Goal: Task Accomplishment & Management: Manage account settings

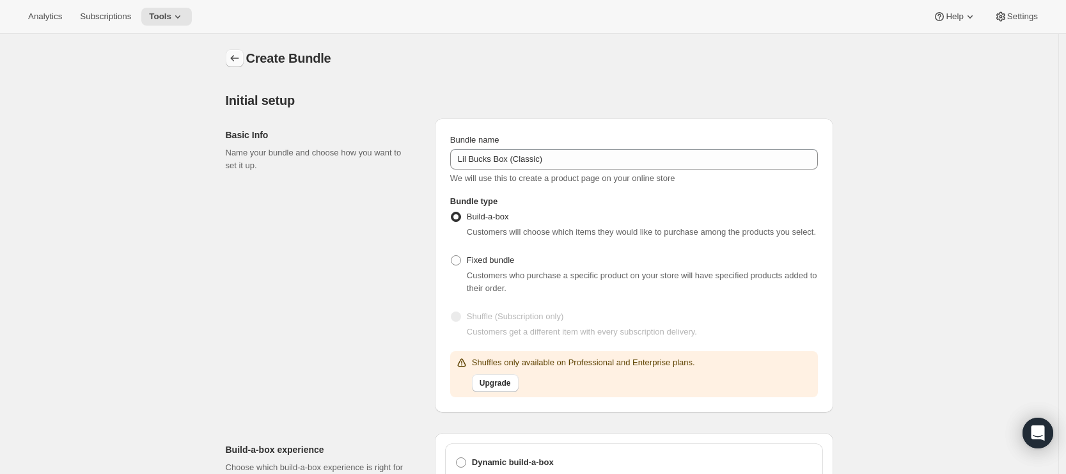
click at [241, 62] on icon "Bundles" at bounding box center [234, 58] width 13 height 13
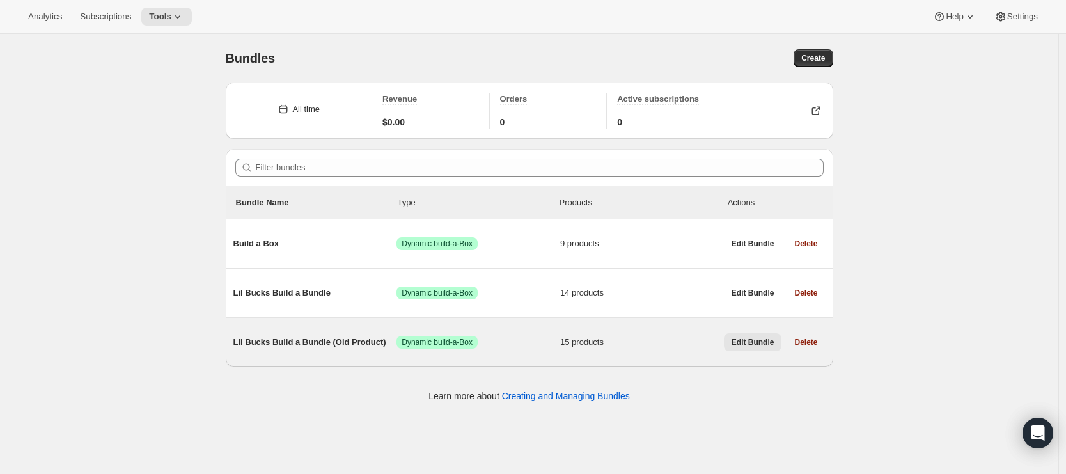
click at [746, 342] on span "Edit Bundle" at bounding box center [753, 342] width 43 height 10
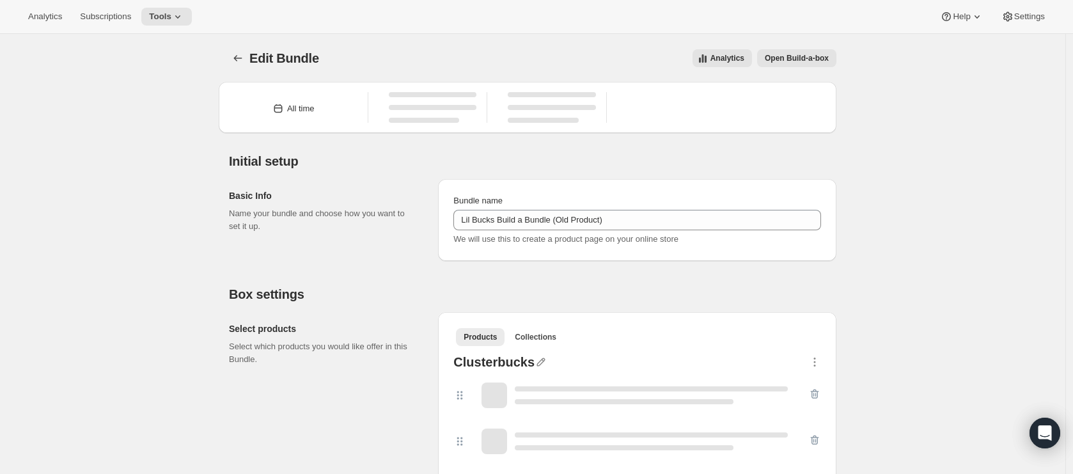
type input "Lil Bucks Build a Bundle (Old Product)"
radio input "true"
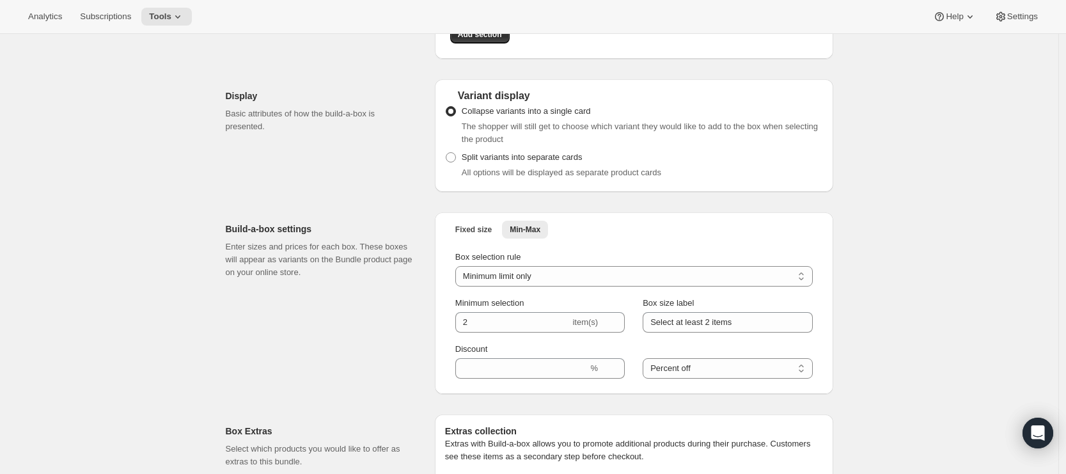
scroll to position [1339, 0]
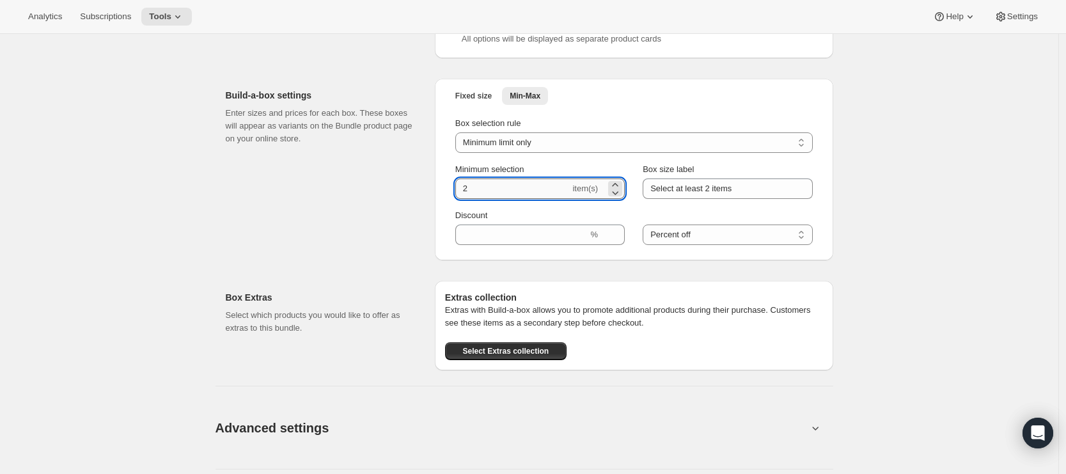
click at [503, 198] on input "2" at bounding box center [512, 188] width 115 height 20
type input "3"
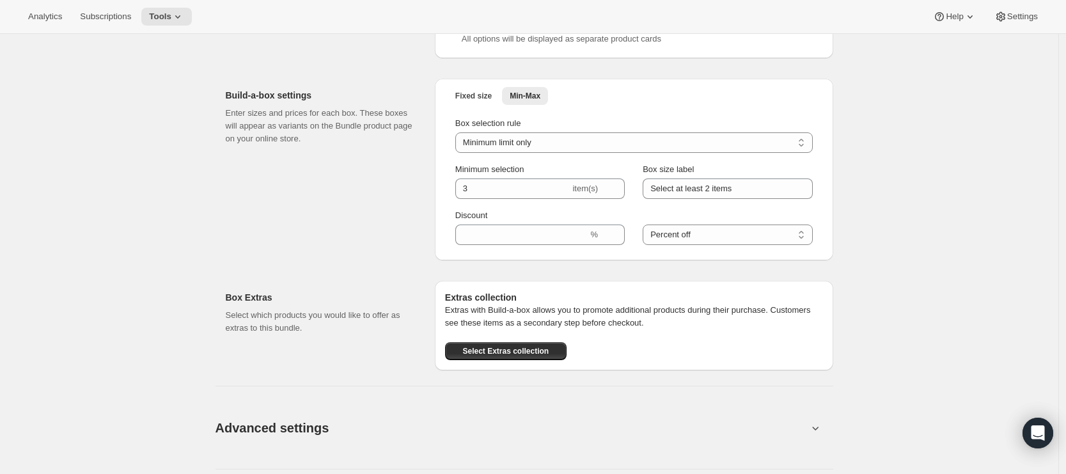
click at [347, 258] on div "Build-a-box settings Enter sizes and prices for each box. These boxes will appe…" at bounding box center [325, 170] width 199 height 182
click at [716, 193] on input "Select at least 2 items" at bounding box center [727, 188] width 169 height 20
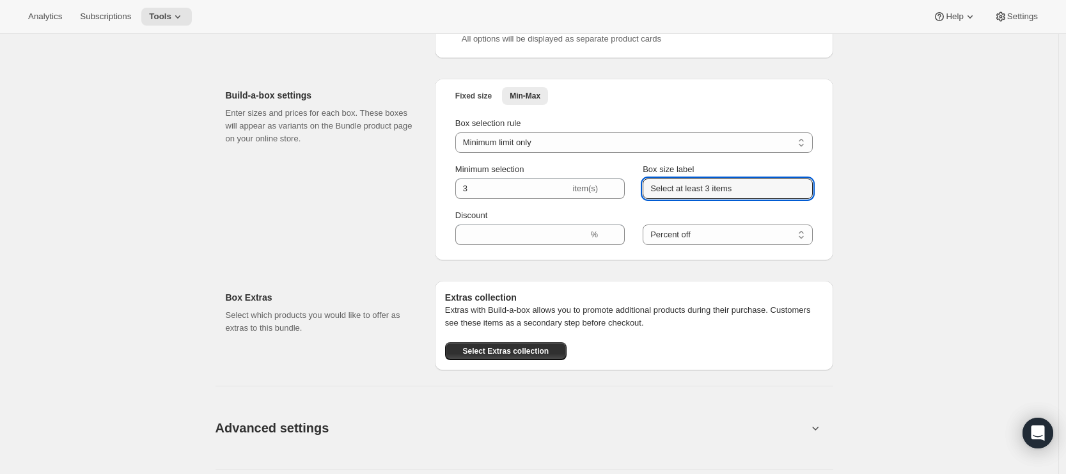
type input "Select at least 3 items"
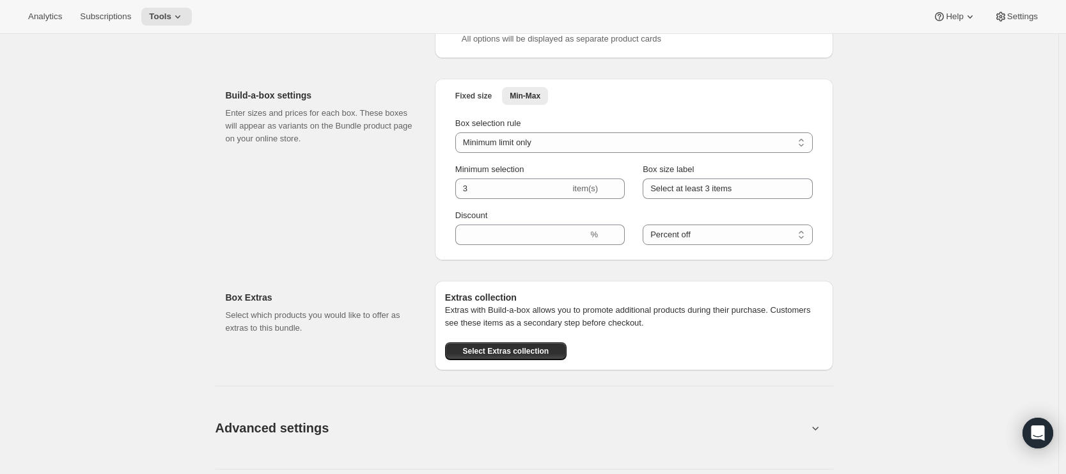
click at [239, 225] on div "Build-a-box settings Enter sizes and prices for each box. These boxes will appe…" at bounding box center [325, 170] width 199 height 182
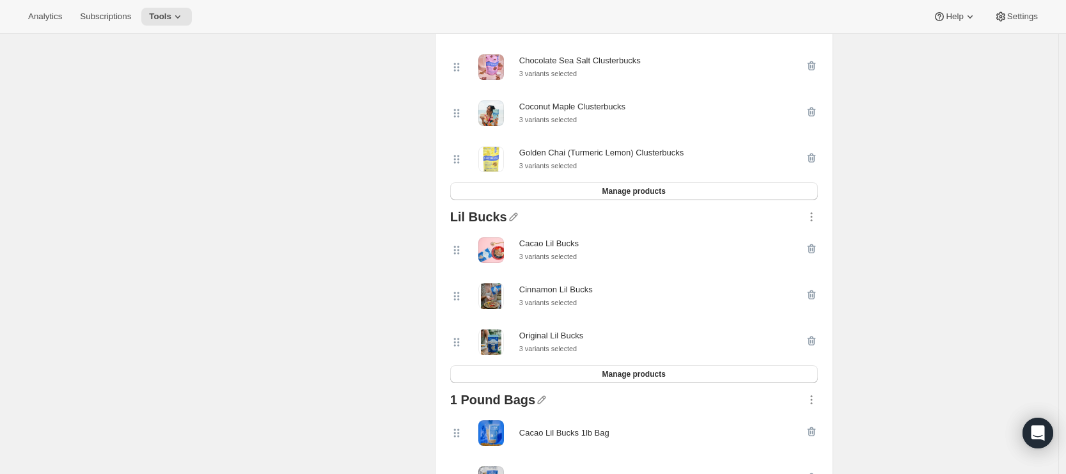
scroll to position [884, 0]
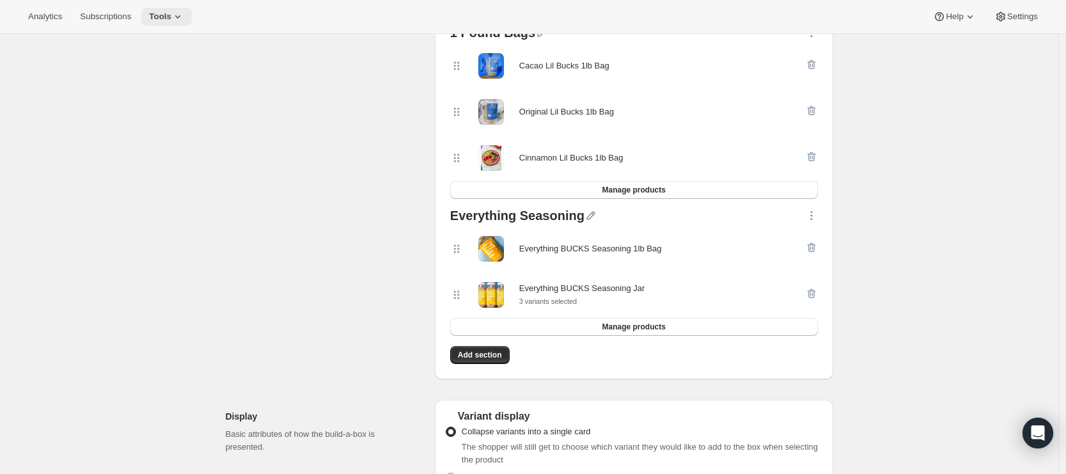
click at [172, 24] on button "Tools" at bounding box center [166, 17] width 51 height 18
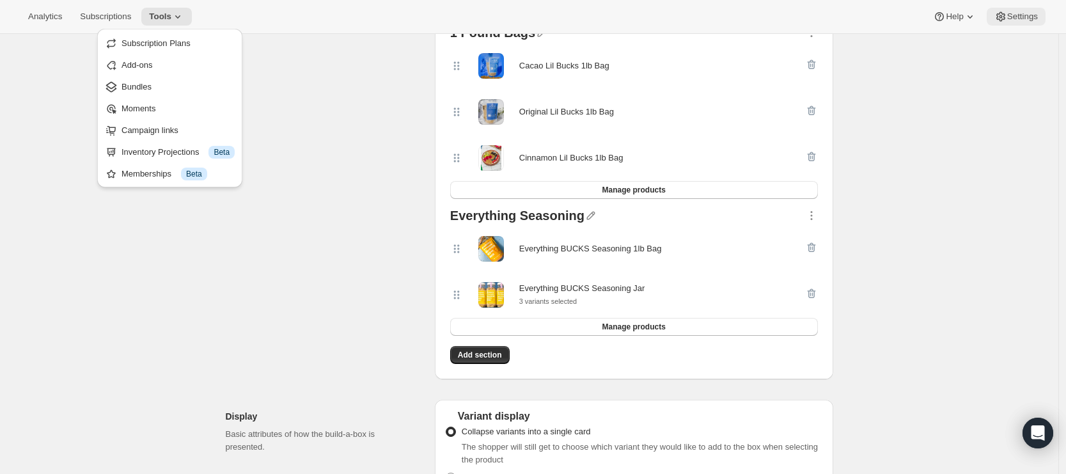
click at [1003, 15] on icon at bounding box center [1001, 16] width 13 height 13
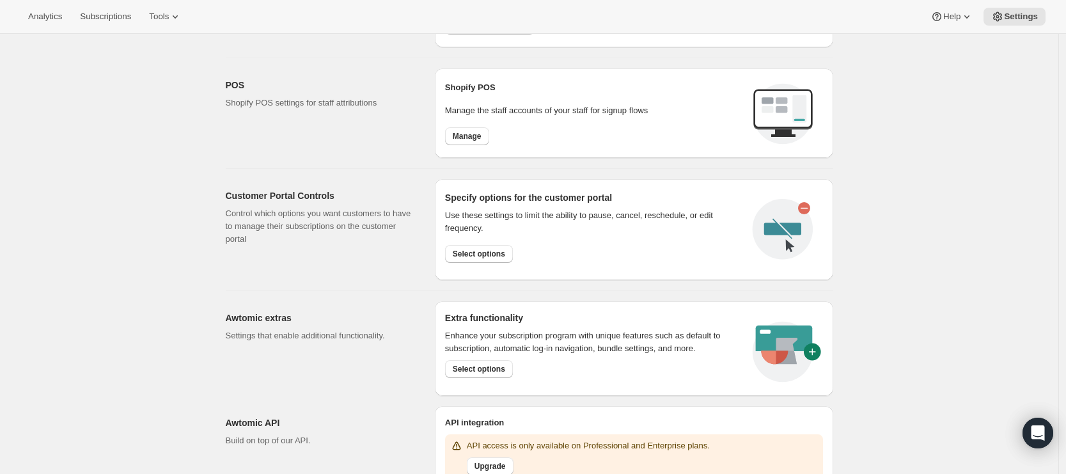
scroll to position [541, 0]
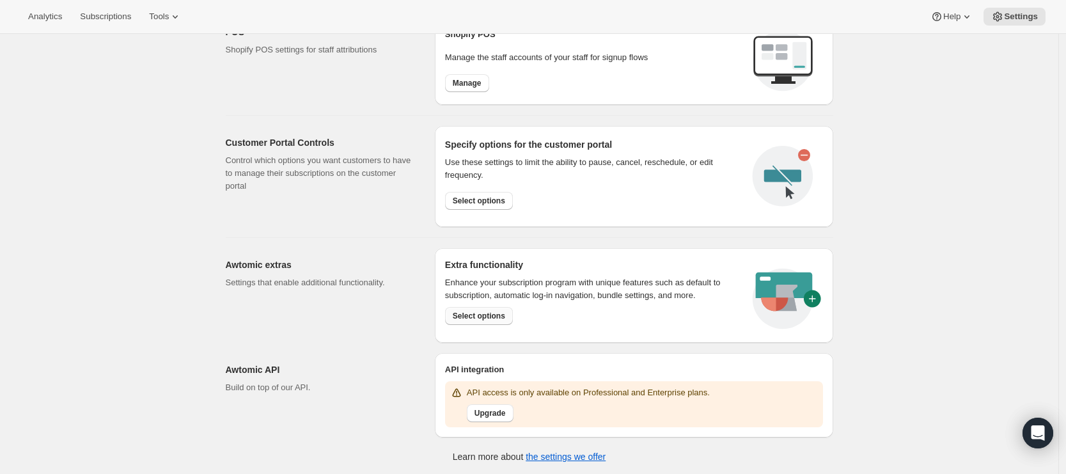
click at [475, 311] on span "Select options" at bounding box center [479, 316] width 52 height 10
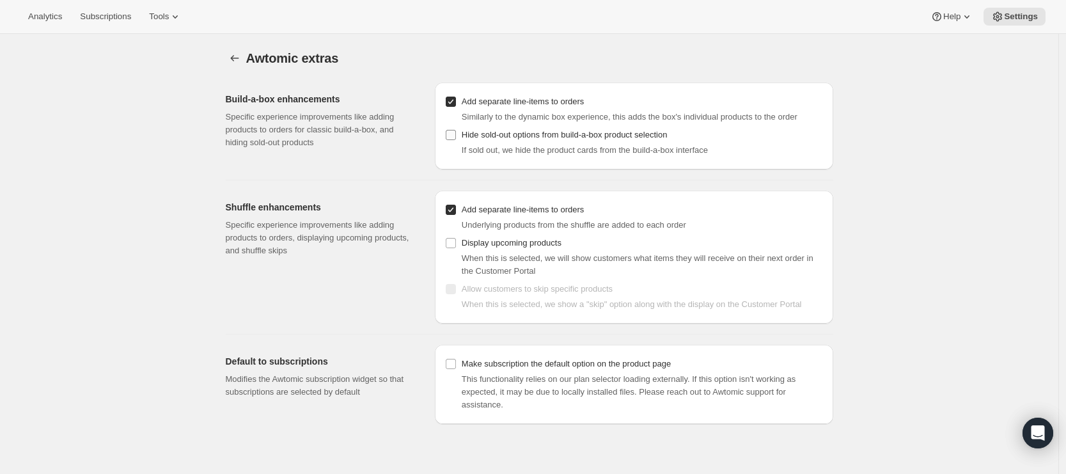
click at [455, 138] on input "Hide sold-out options from build-a-box product selection" at bounding box center [451, 135] width 10 height 10
checkbox input "true"
click at [239, 58] on icon "Settings" at bounding box center [234, 58] width 13 height 13
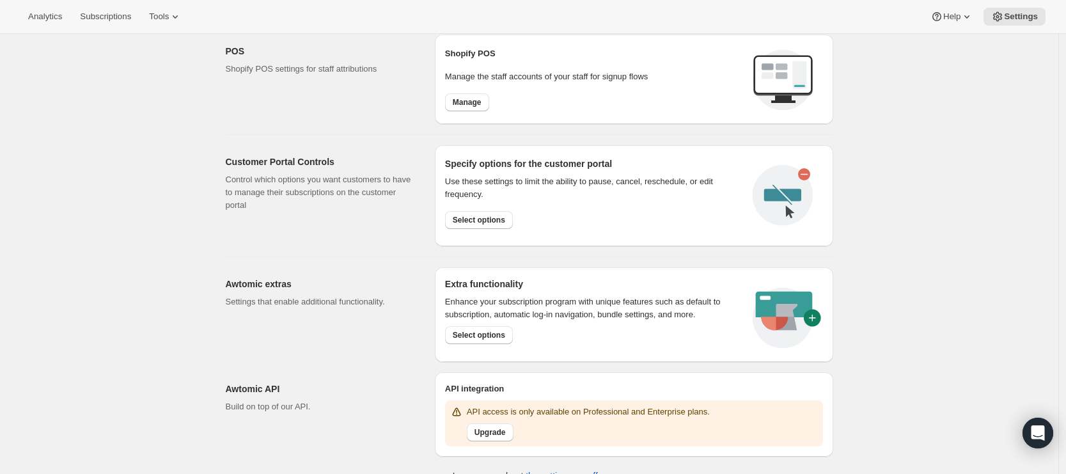
scroll to position [541, 0]
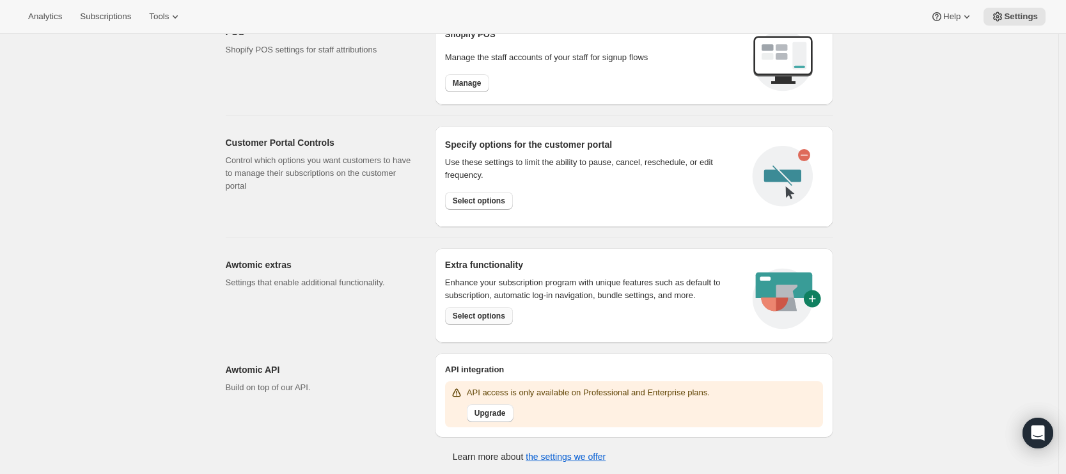
click at [487, 322] on button "Select options" at bounding box center [479, 316] width 68 height 18
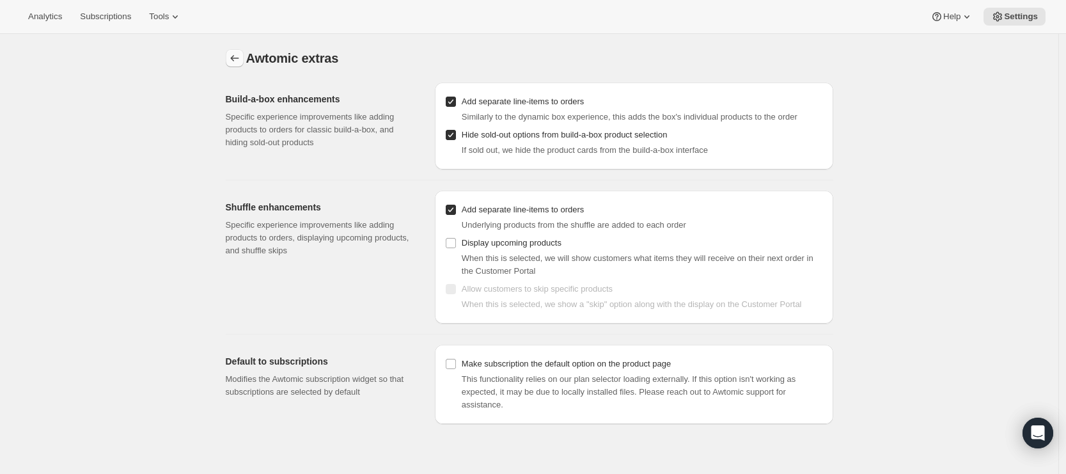
click at [233, 54] on icon "Settings" at bounding box center [234, 58] width 13 height 13
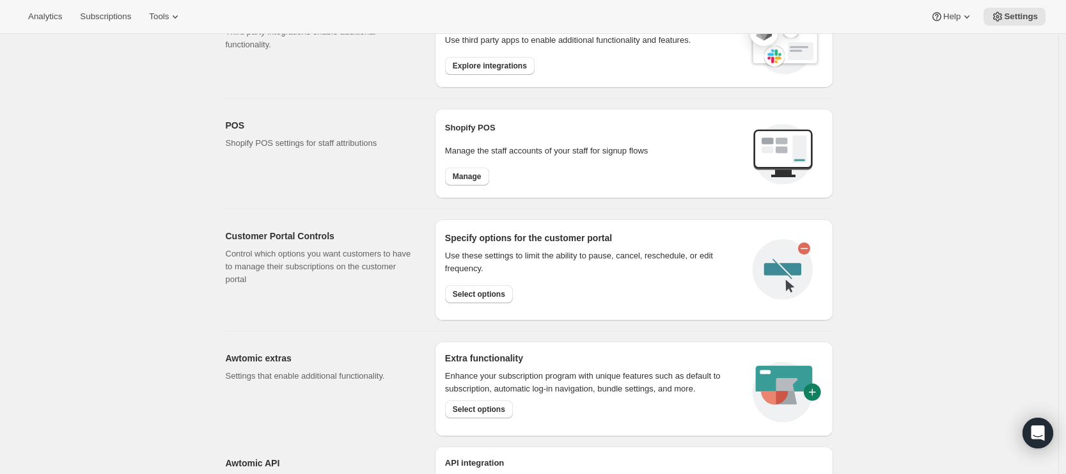
scroll to position [440, 0]
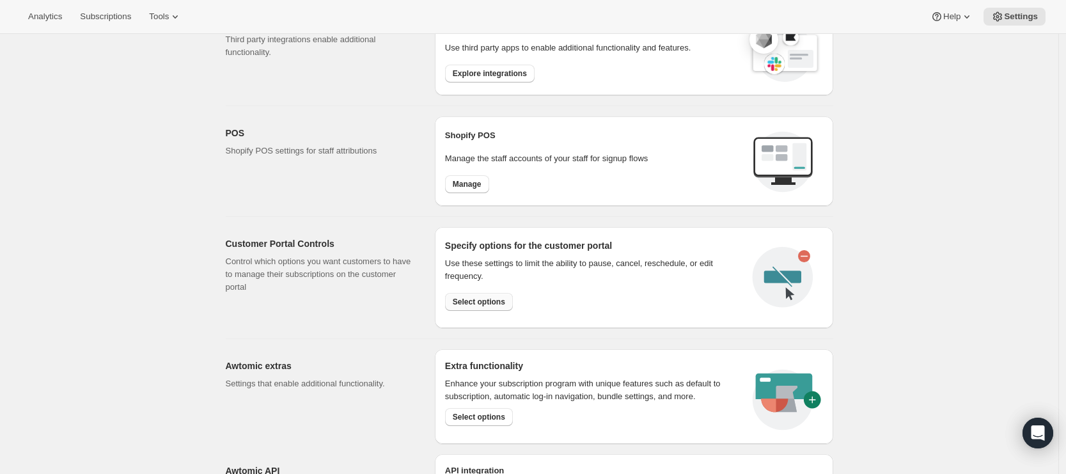
click at [476, 304] on span "Select options" at bounding box center [479, 302] width 52 height 10
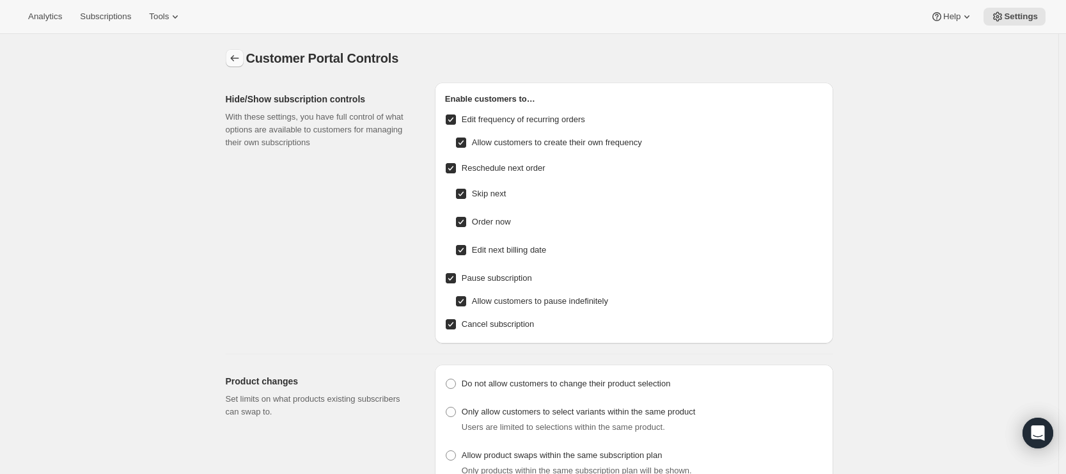
click at [232, 56] on icon "Settings" at bounding box center [234, 58] width 13 height 13
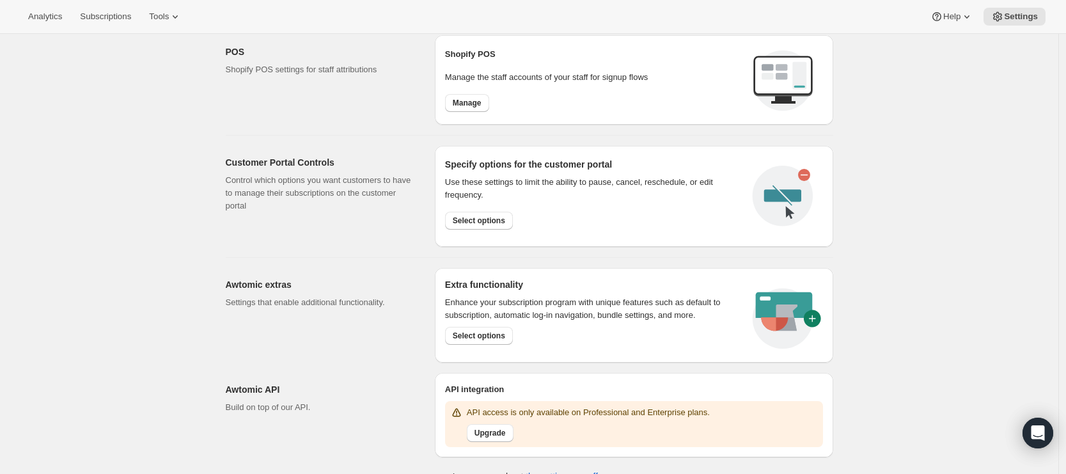
scroll to position [541, 0]
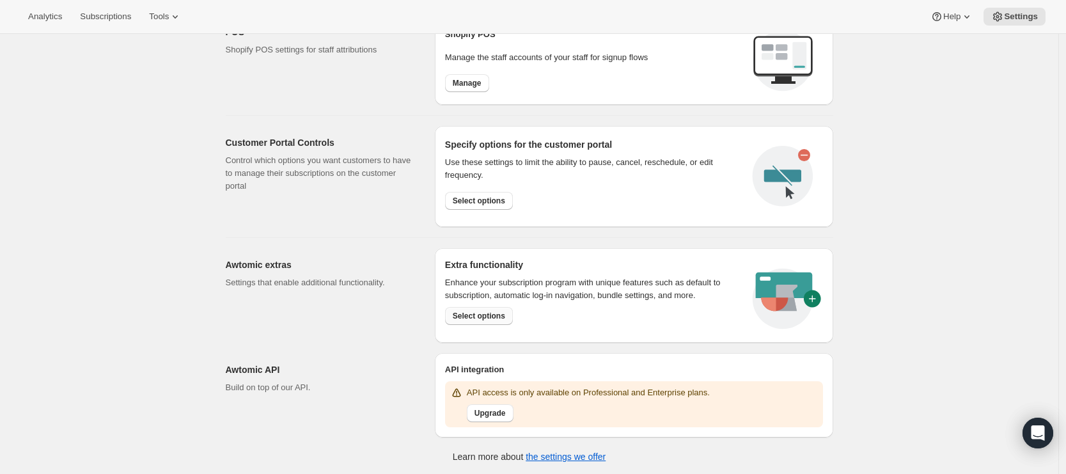
click at [505, 317] on span "Select options" at bounding box center [479, 316] width 52 height 10
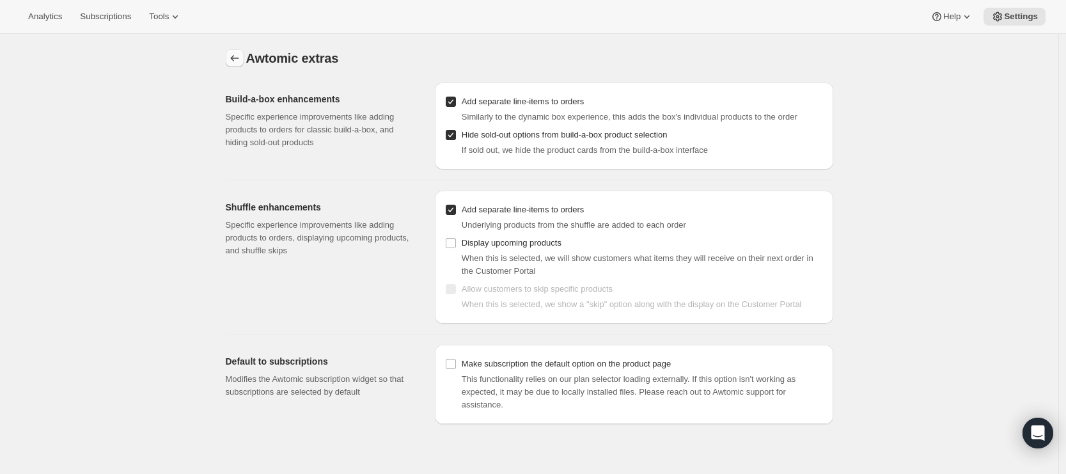
click at [232, 58] on icon "Settings" at bounding box center [234, 58] width 13 height 13
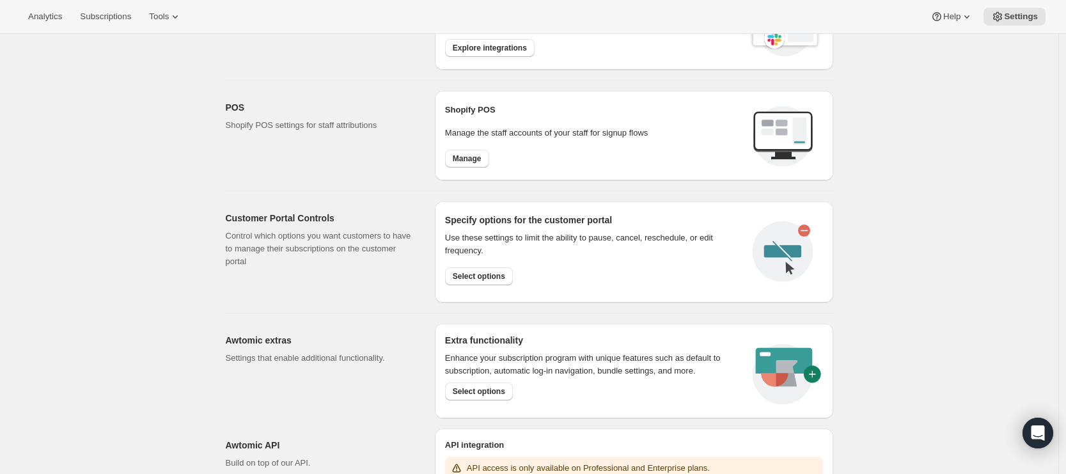
scroll to position [541, 0]
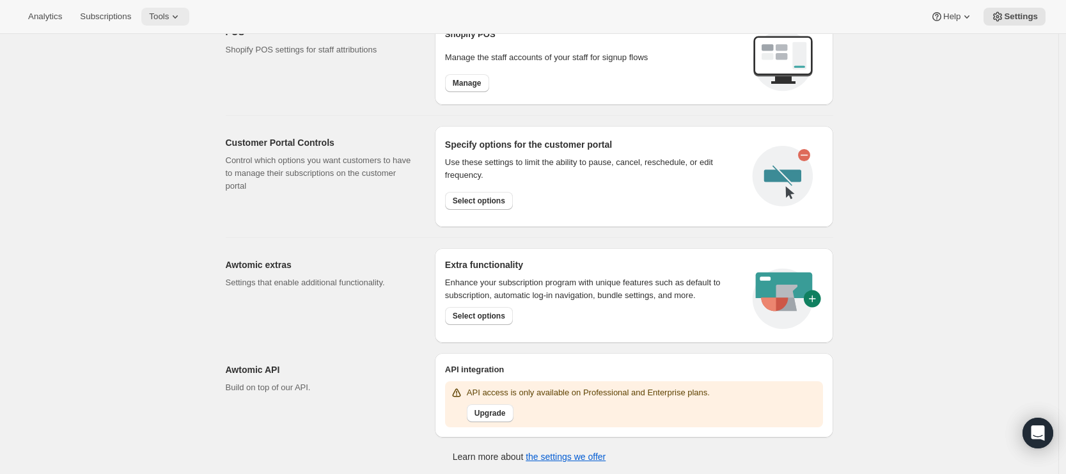
click at [180, 17] on icon at bounding box center [175, 16] width 13 height 13
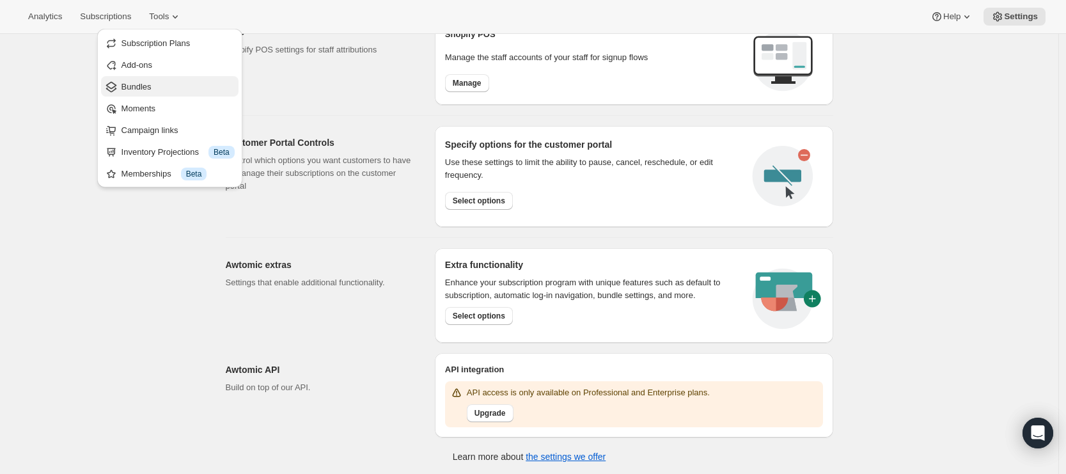
click at [170, 90] on span "Bundles" at bounding box center [178, 87] width 113 height 13
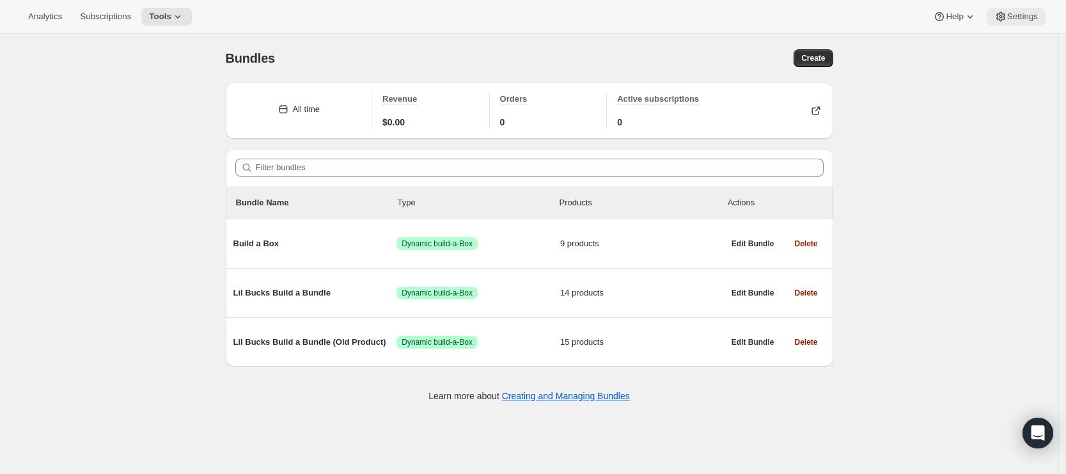
click at [1007, 14] on span "Settings" at bounding box center [1022, 17] width 31 height 10
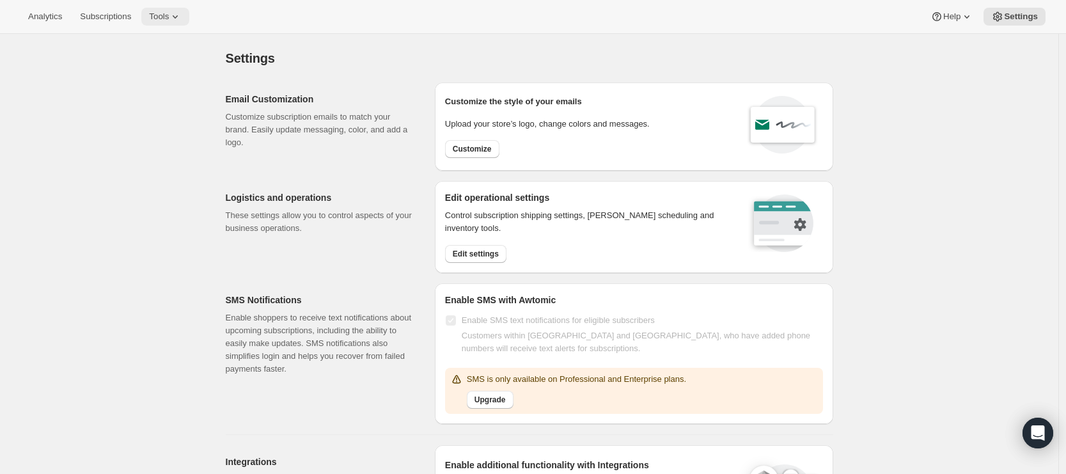
click at [160, 15] on span "Tools" at bounding box center [159, 17] width 20 height 10
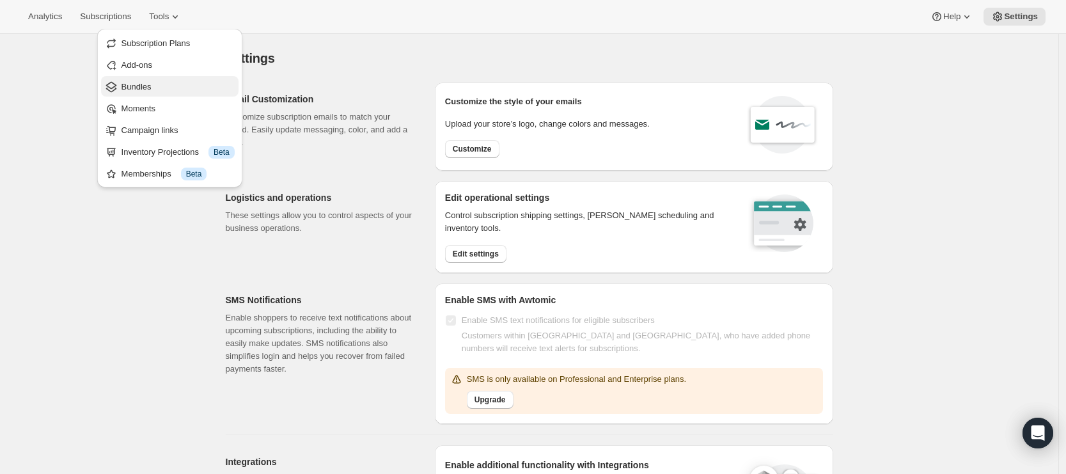
click at [146, 83] on span "Bundles" at bounding box center [137, 87] width 30 height 10
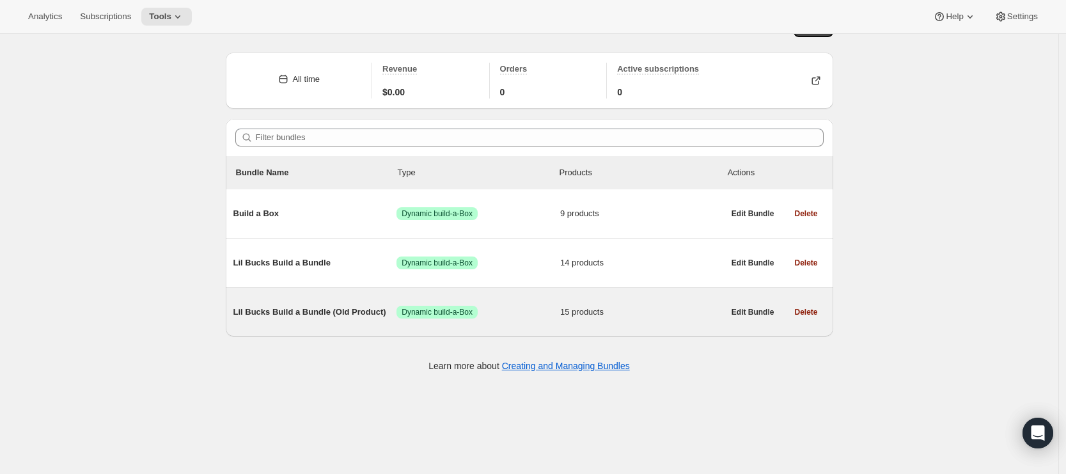
scroll to position [34, 0]
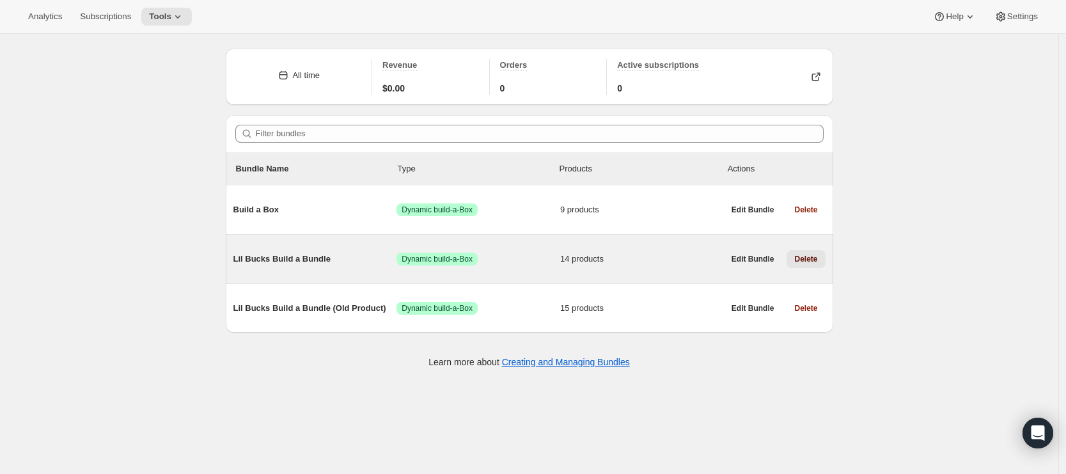
click at [803, 263] on span "Delete" at bounding box center [805, 259] width 23 height 10
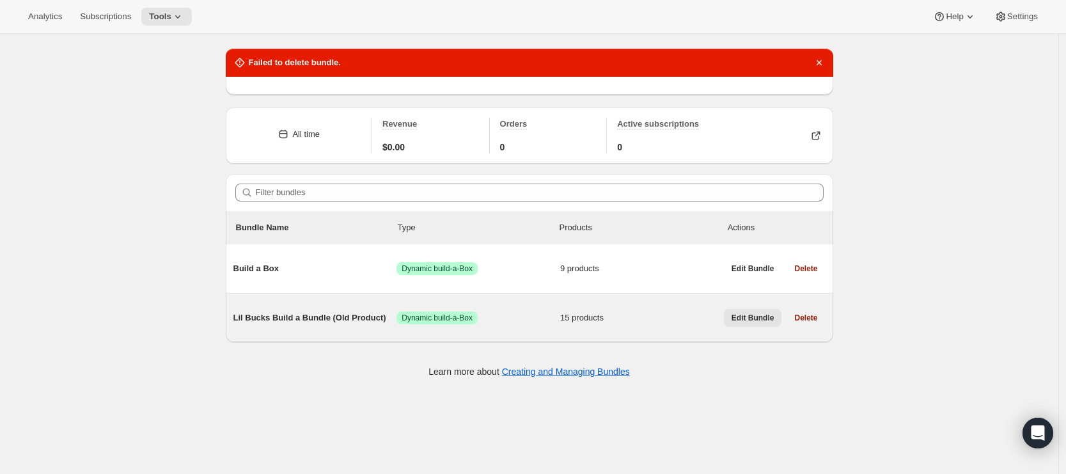
click at [747, 319] on span "Edit Bundle" at bounding box center [753, 318] width 43 height 10
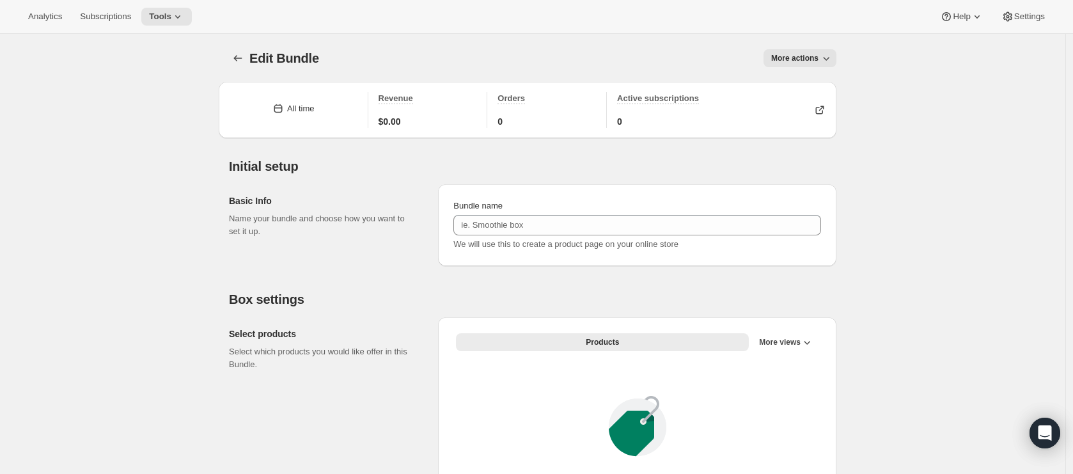
type input "Lil Bucks Build a Bundle (Old Product)"
radio input "true"
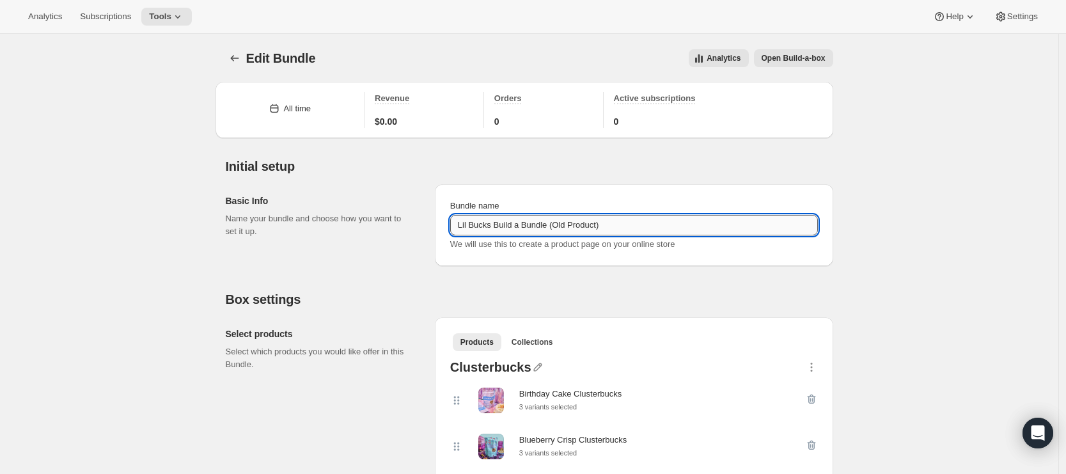
click at [503, 227] on input "Lil Bucks Build a Bundle (Old Product)" at bounding box center [634, 225] width 368 height 20
click at [497, 223] on input "Lil Bucks Build a Bundle (Old Product)" at bounding box center [634, 225] width 368 height 20
drag, startPoint x: 559, startPoint y: 224, endPoint x: 660, endPoint y: 223, distance: 101.1
click at [660, 223] on input "Lil Bucks - Build a Bundle (Old Product)" at bounding box center [634, 225] width 368 height 20
type input "Lil Bucks - Build a Bundle"
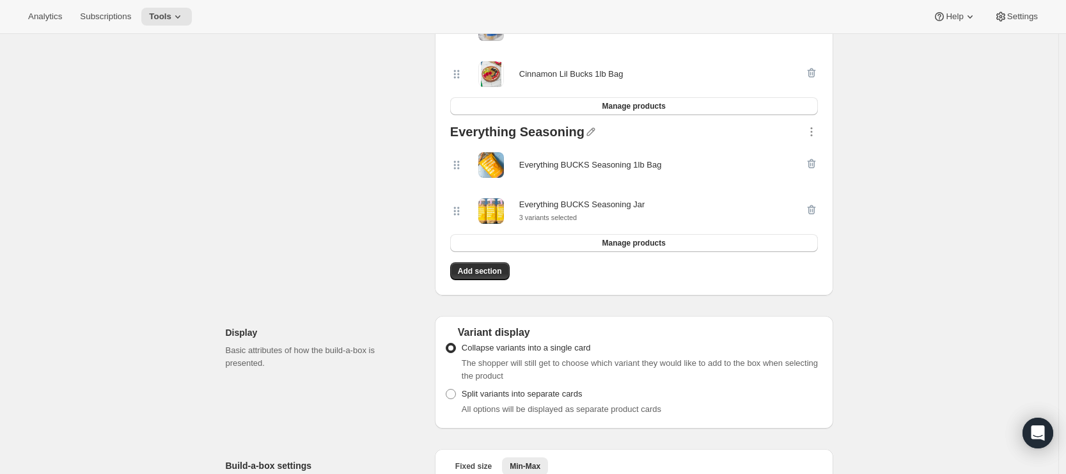
scroll to position [971, 0]
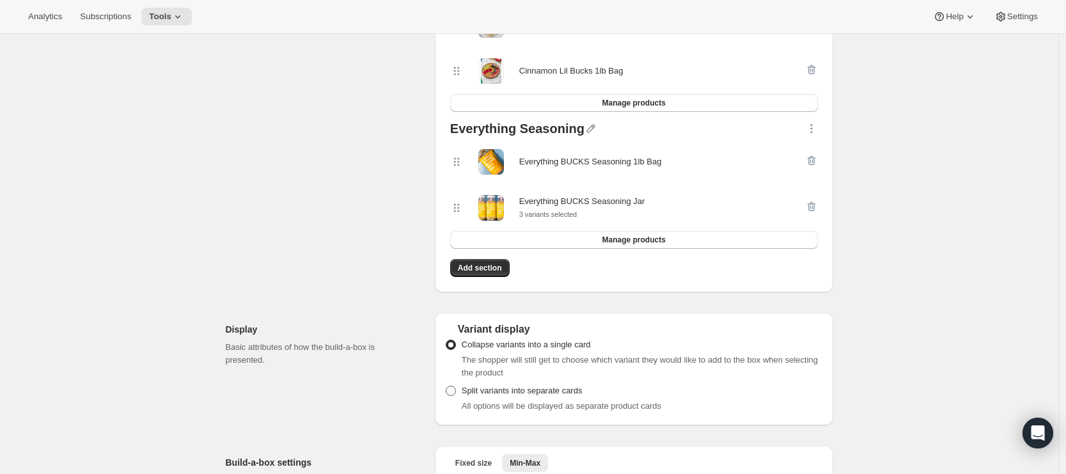
click at [452, 395] on span at bounding box center [451, 391] width 10 height 10
click at [446, 386] on input "Split variants into separate cards" at bounding box center [446, 386] width 1 height 1
radio input "true"
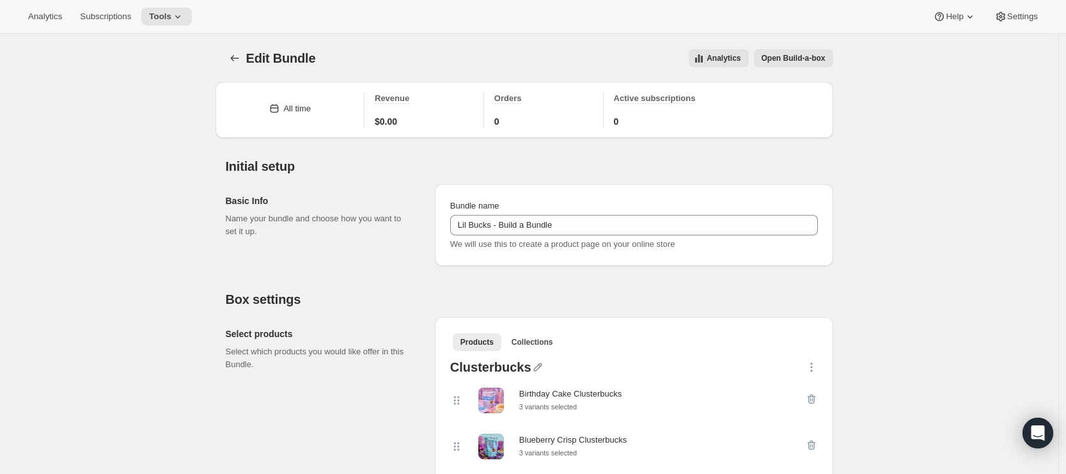
click at [785, 58] on span "Open Build-a-box" at bounding box center [794, 58] width 64 height 10
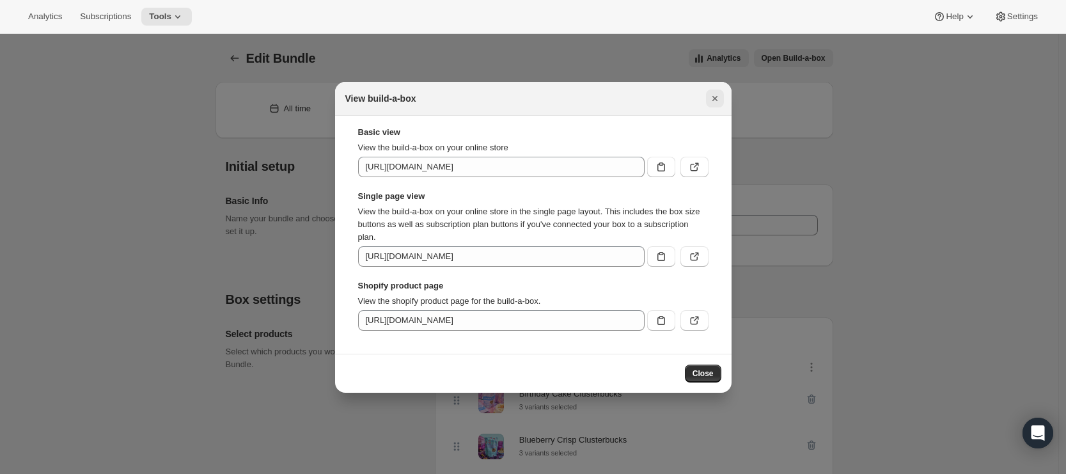
click at [722, 90] on button "Close" at bounding box center [715, 99] width 18 height 18
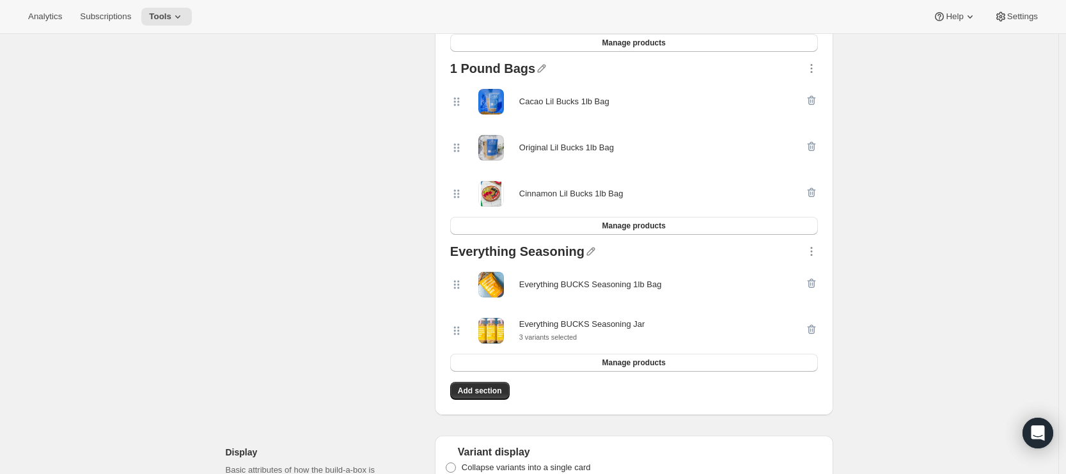
scroll to position [1729, 0]
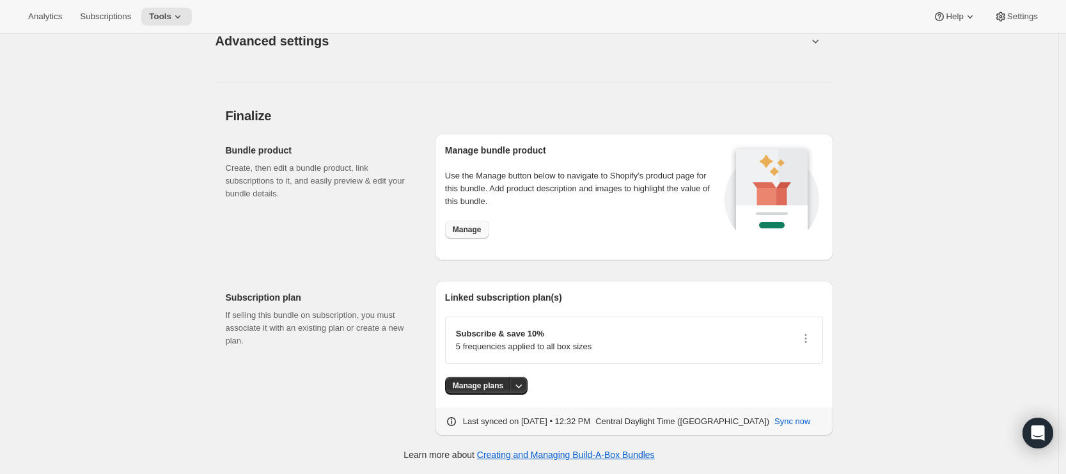
click at [468, 232] on span "Manage" at bounding box center [467, 229] width 29 height 10
click at [476, 232] on span "Manage" at bounding box center [467, 229] width 29 height 10
click at [372, 242] on div "Bundle product Create, then edit a bundle product, link subscriptions to it, an…" at bounding box center [325, 197] width 199 height 127
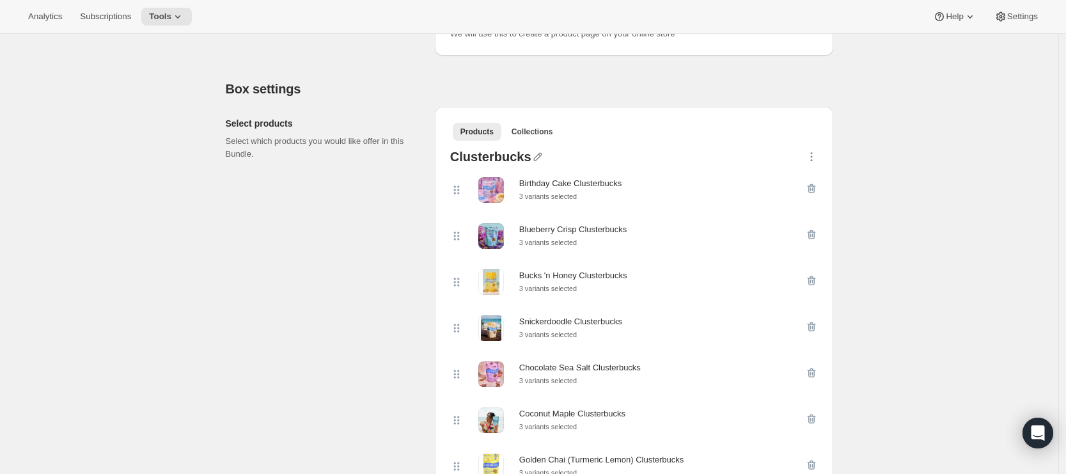
scroll to position [0, 0]
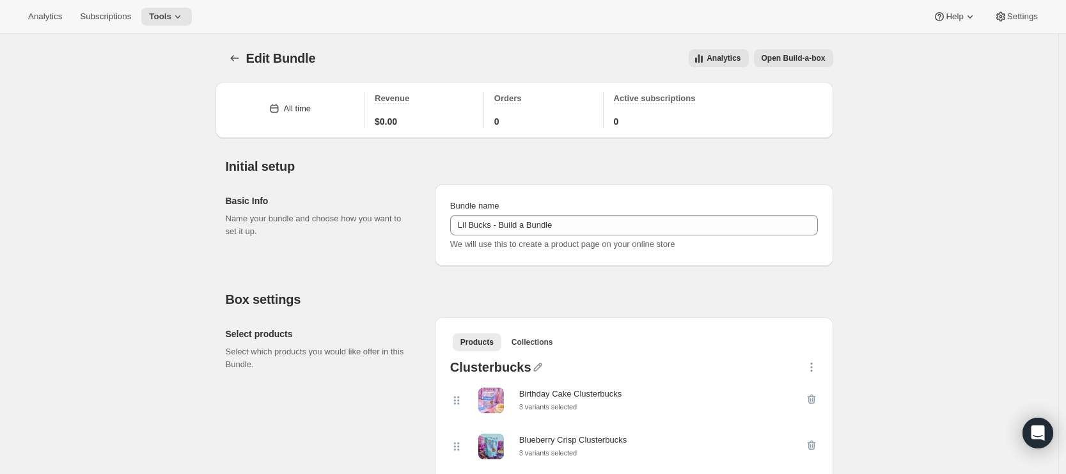
click at [800, 64] on button "Open Build-a-box" at bounding box center [793, 58] width 79 height 18
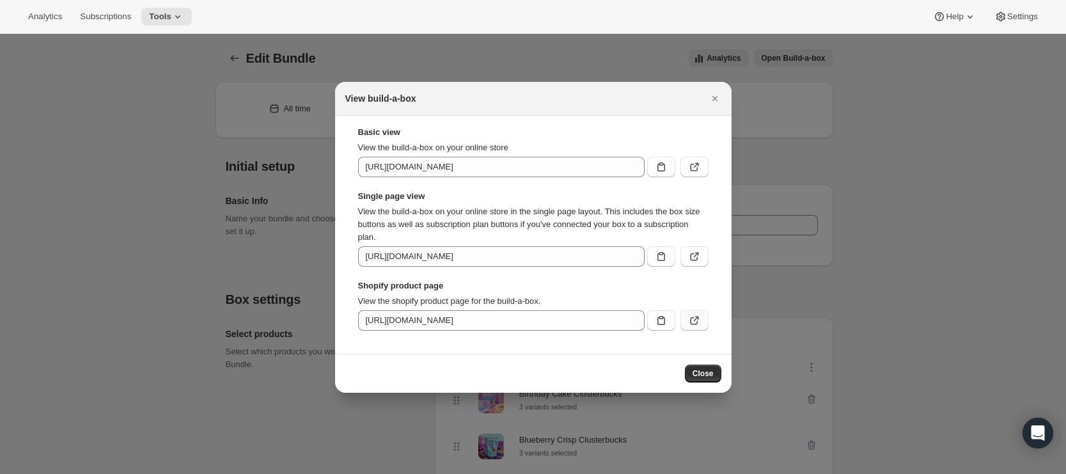
click at [691, 321] on icon ":r42:" at bounding box center [694, 320] width 13 height 13
click at [715, 95] on icon "Close" at bounding box center [715, 98] width 13 height 13
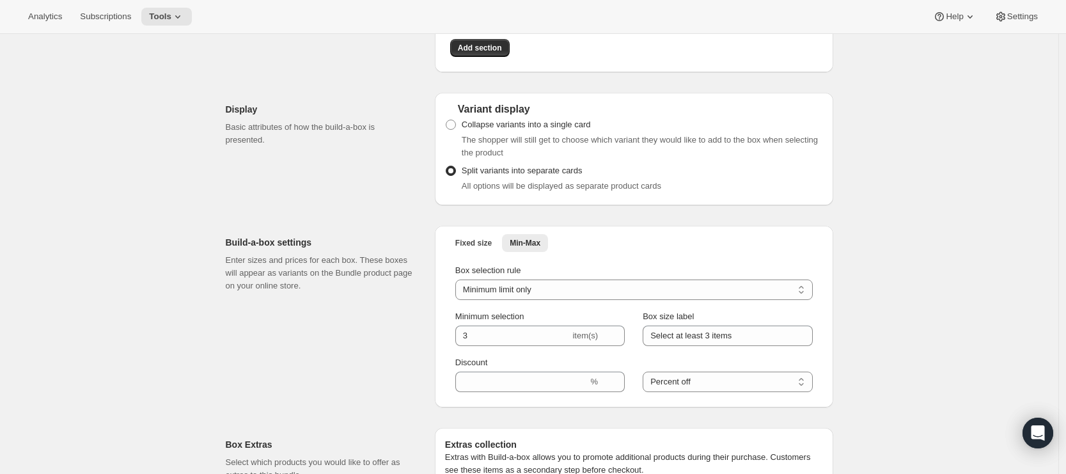
scroll to position [1192, 0]
click at [456, 129] on span at bounding box center [451, 124] width 10 height 10
click at [446, 120] on input "Collapse variants into a single card" at bounding box center [446, 119] width 1 height 1
radio input "true"
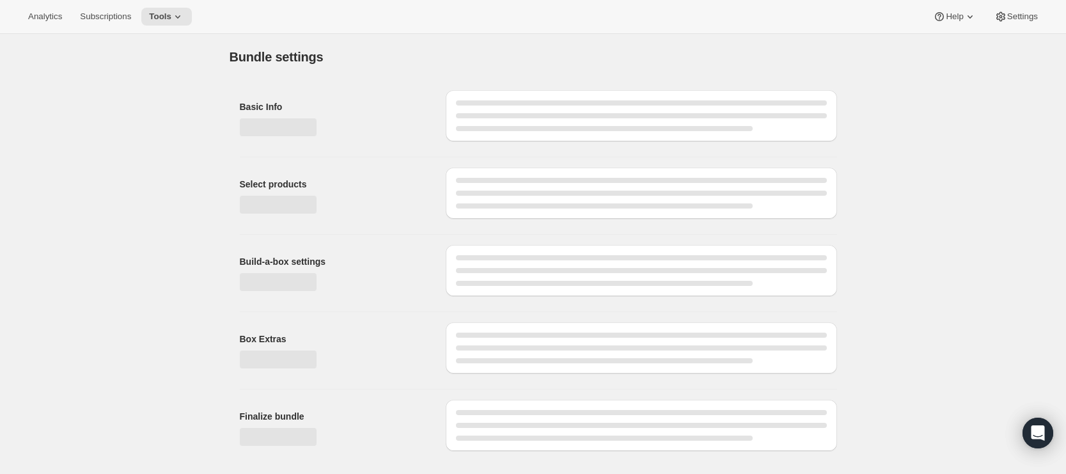
scroll to position [0, 0]
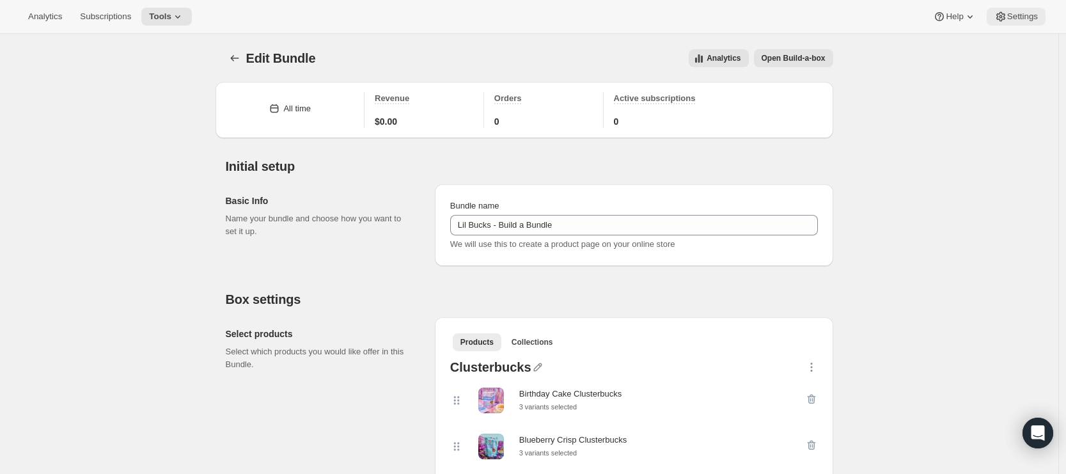
click at [1026, 19] on span "Settings" at bounding box center [1022, 17] width 31 height 10
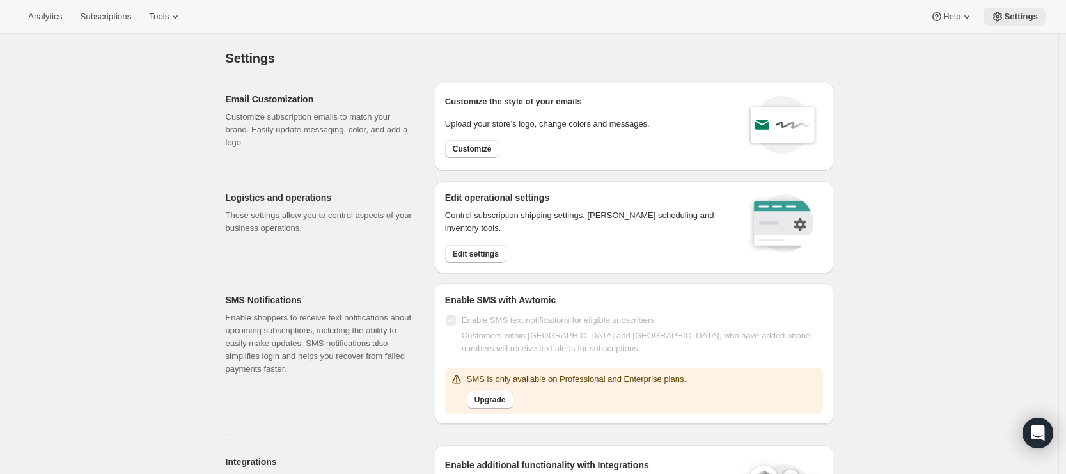
click at [1028, 18] on span "Settings" at bounding box center [1021, 17] width 34 height 10
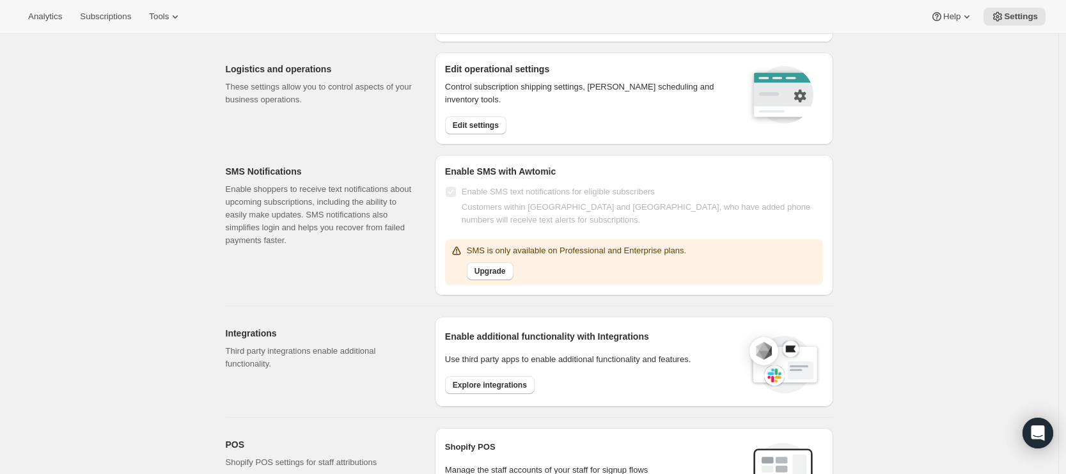
scroll to position [155, 0]
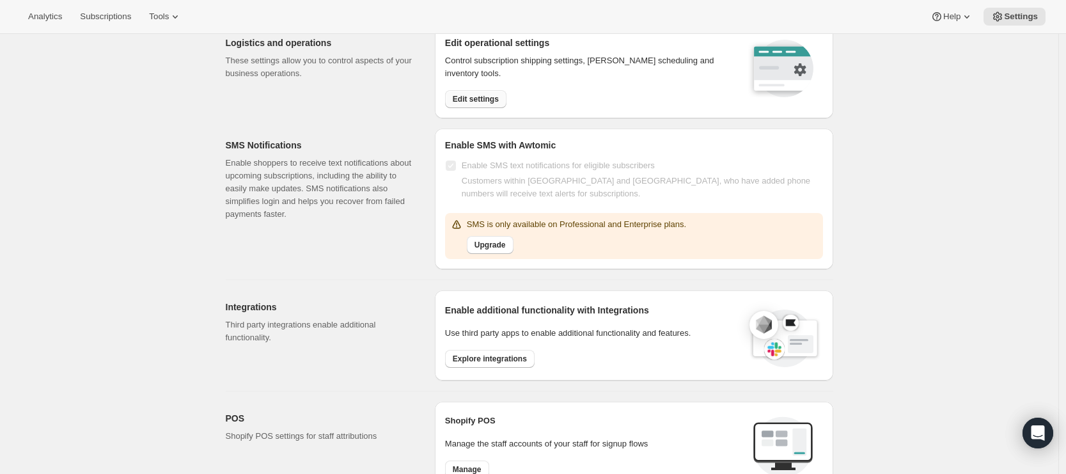
click at [472, 103] on button "Edit settings" at bounding box center [475, 99] width 61 height 18
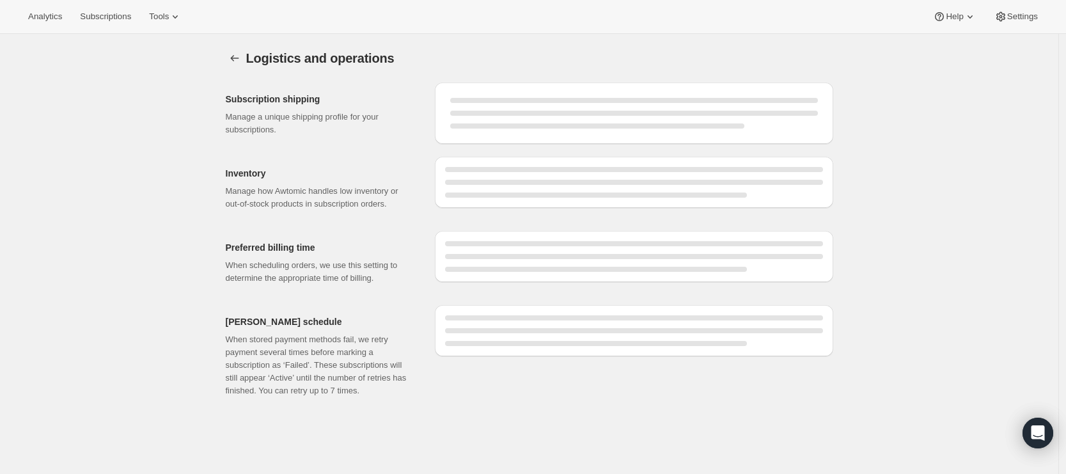
select select "DAY"
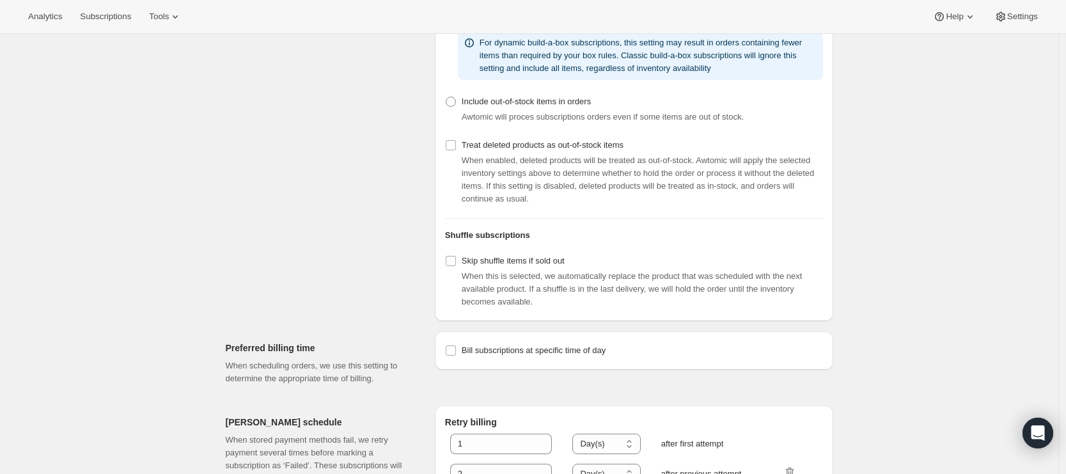
scroll to position [531, 0]
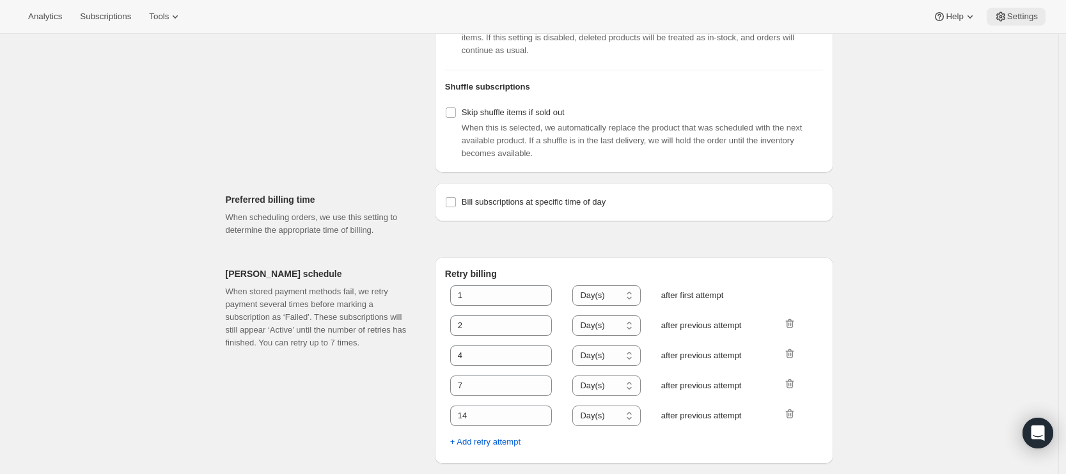
click at [1030, 21] on span "Settings" at bounding box center [1022, 17] width 31 height 10
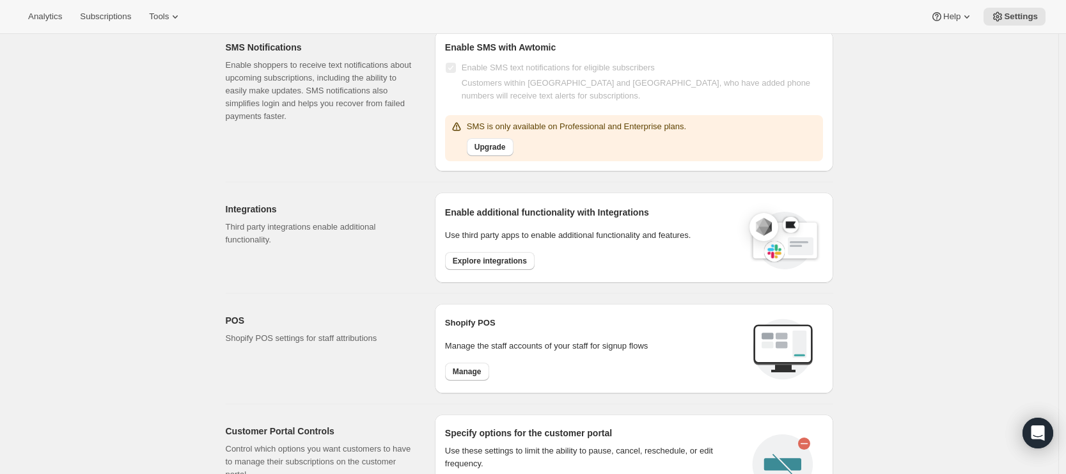
scroll to position [274, 0]
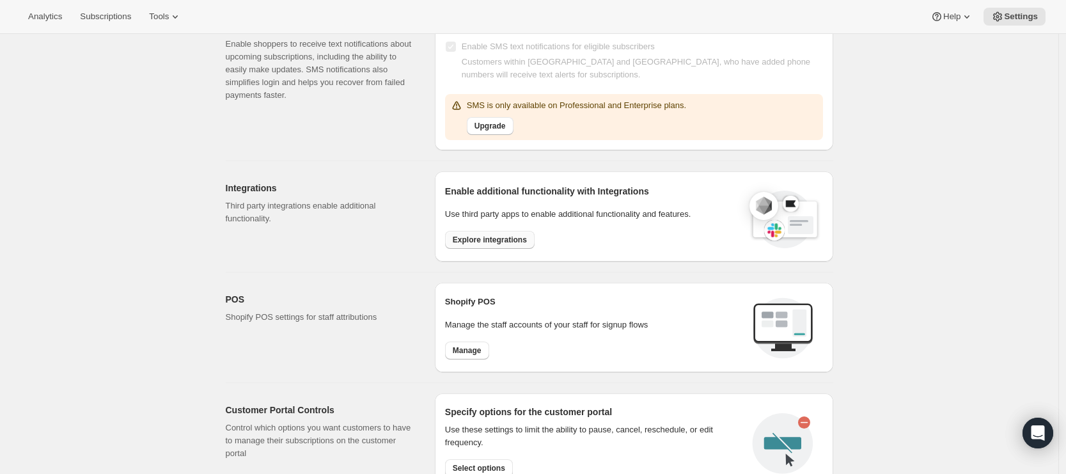
click at [487, 235] on span "Explore integrations" at bounding box center [490, 240] width 74 height 10
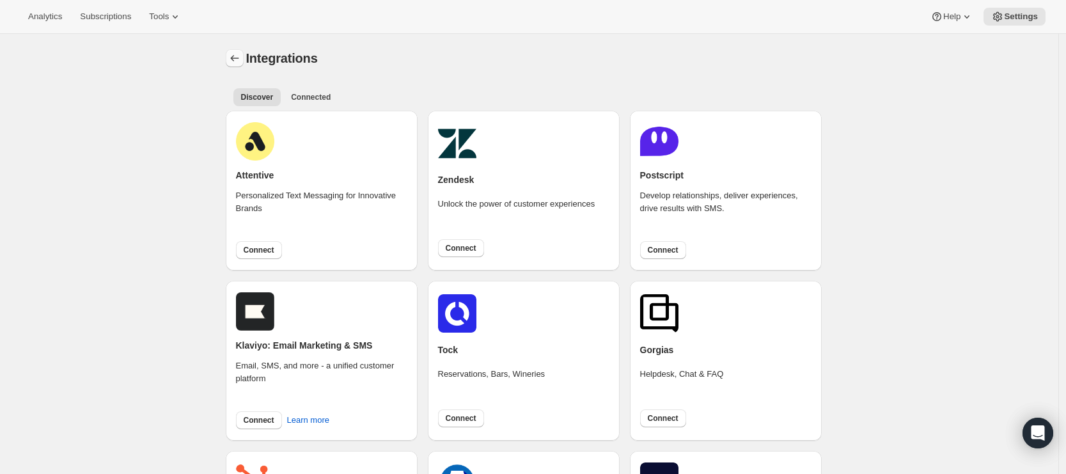
click at [235, 58] on icon "Settings" at bounding box center [234, 58] width 8 height 6
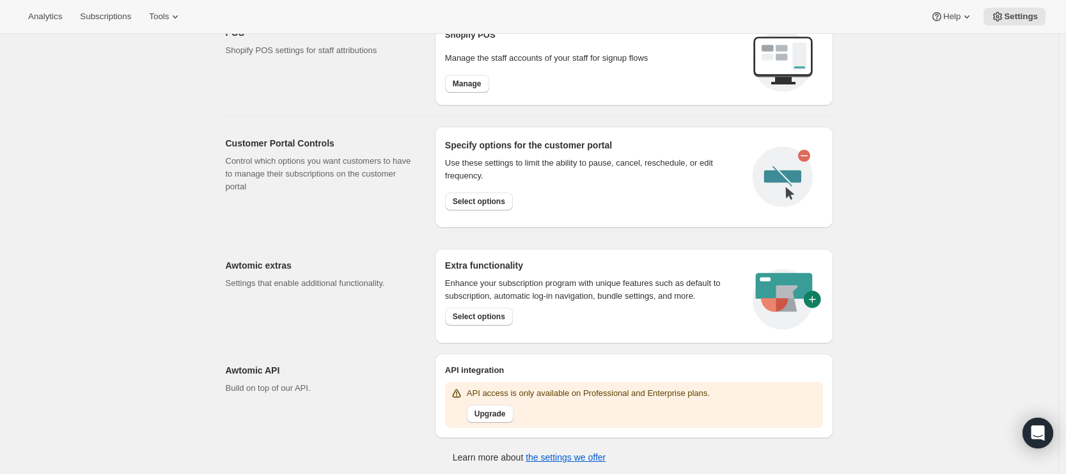
scroll to position [541, 0]
click at [501, 196] on span "Select options" at bounding box center [479, 201] width 52 height 10
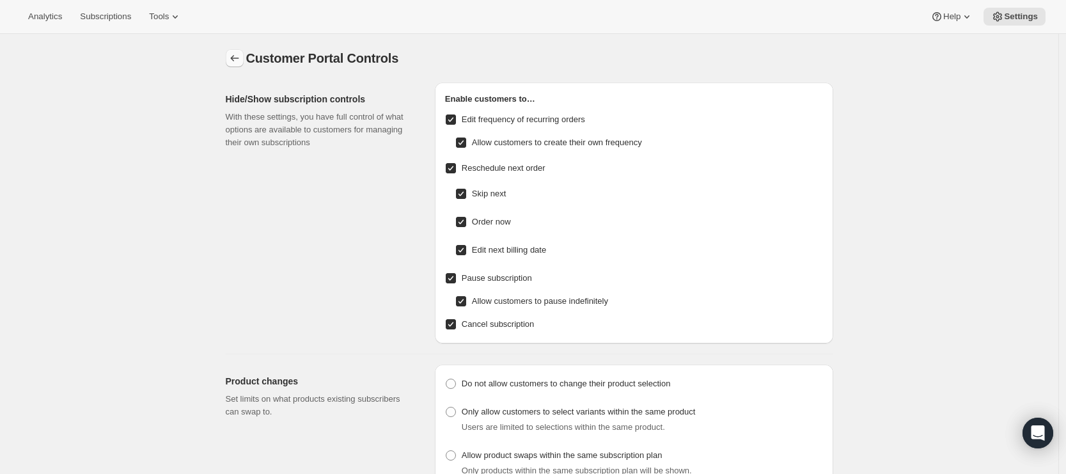
click at [234, 56] on icon "Settings" at bounding box center [234, 58] width 13 height 13
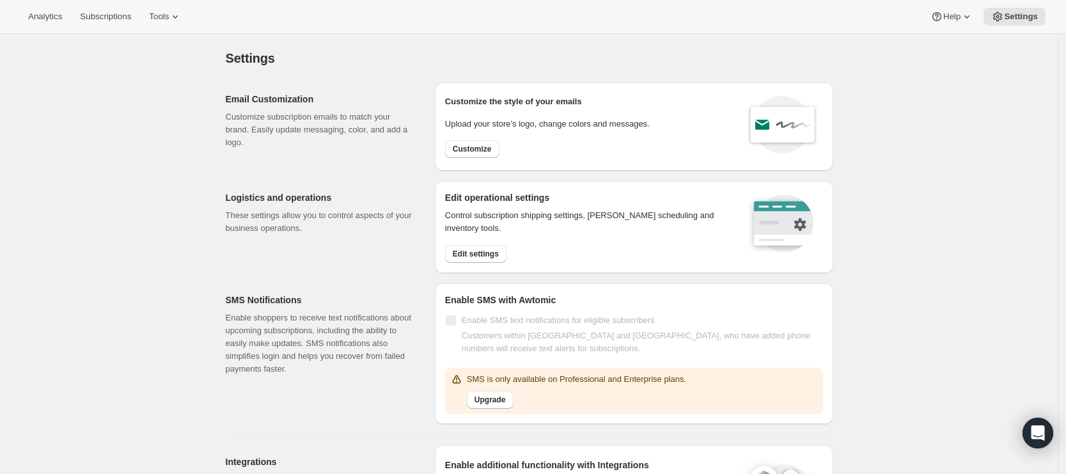
checkbox input "true"
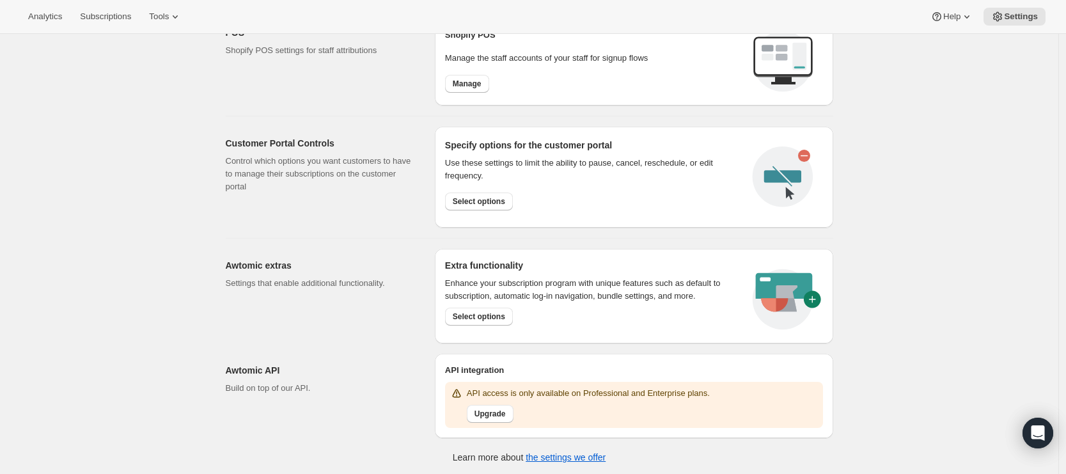
scroll to position [541, 0]
click at [491, 315] on span "Select options" at bounding box center [479, 316] width 52 height 10
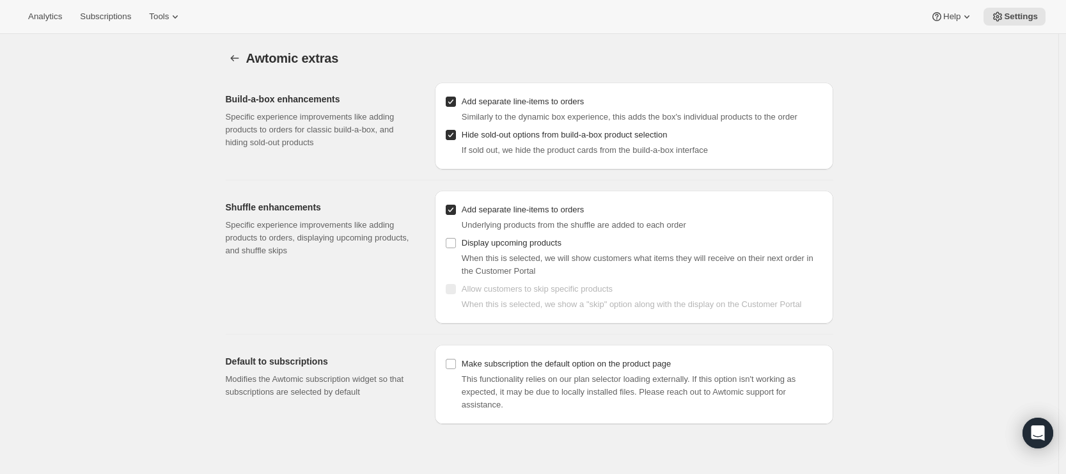
click at [456, 134] on input "Hide sold-out options from build-a-box product selection" at bounding box center [451, 135] width 10 height 10
checkbox input "false"
click at [408, 166] on div "Build-a-box enhancements Specific experience improvements like adding products …" at bounding box center [325, 126] width 199 height 87
click at [237, 56] on icon "Settings" at bounding box center [234, 58] width 13 height 13
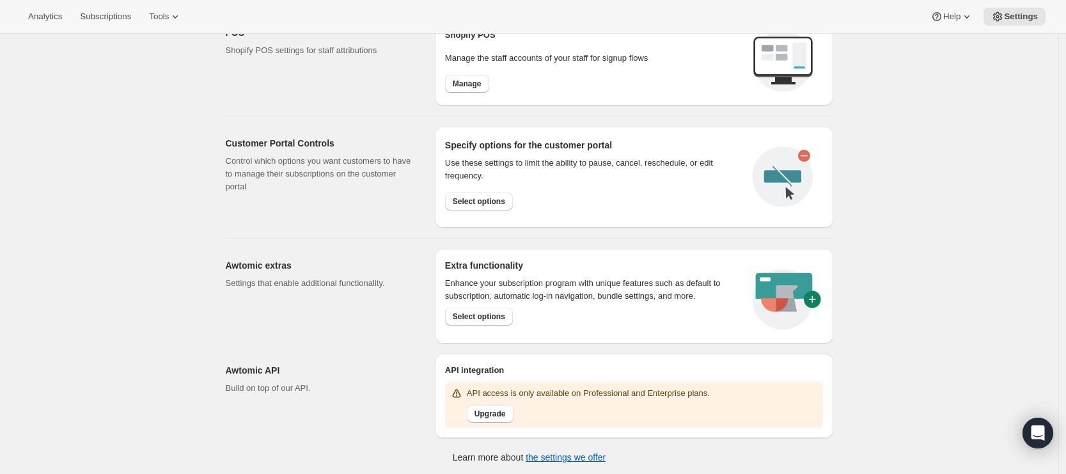
scroll to position [541, 0]
click at [164, 20] on span "Tools" at bounding box center [159, 17] width 20 height 10
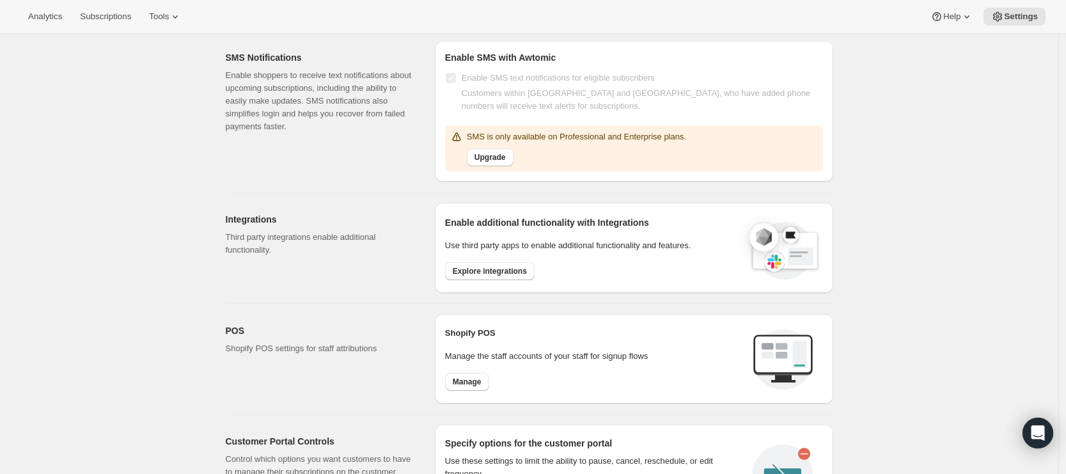
scroll to position [0, 0]
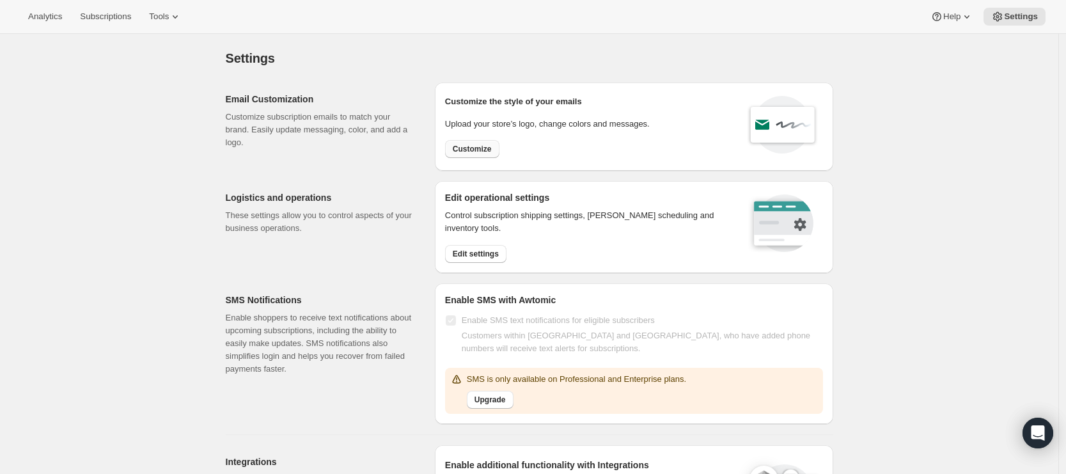
click at [471, 150] on span "Customize" at bounding box center [472, 149] width 39 height 10
select select "subscriptionMessage"
select select "5"
select select "15"
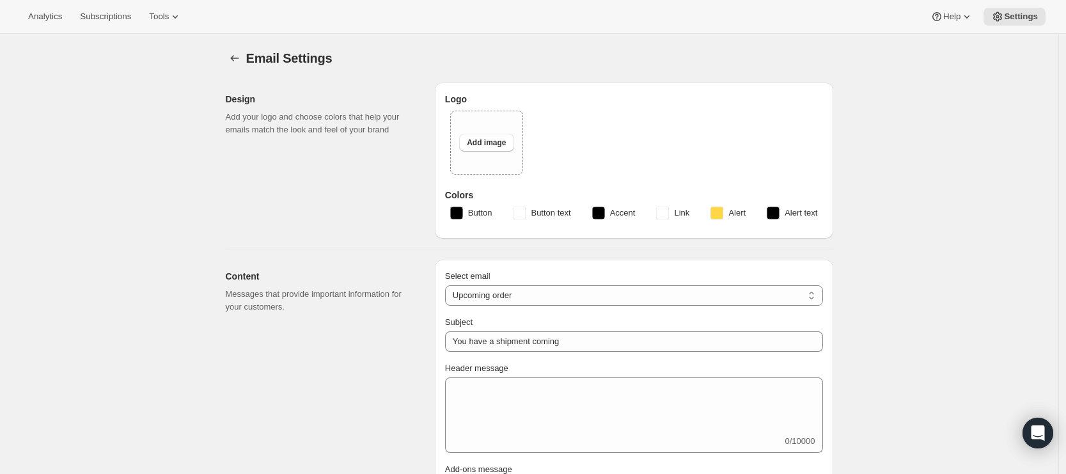
type input "Lil Bucks"
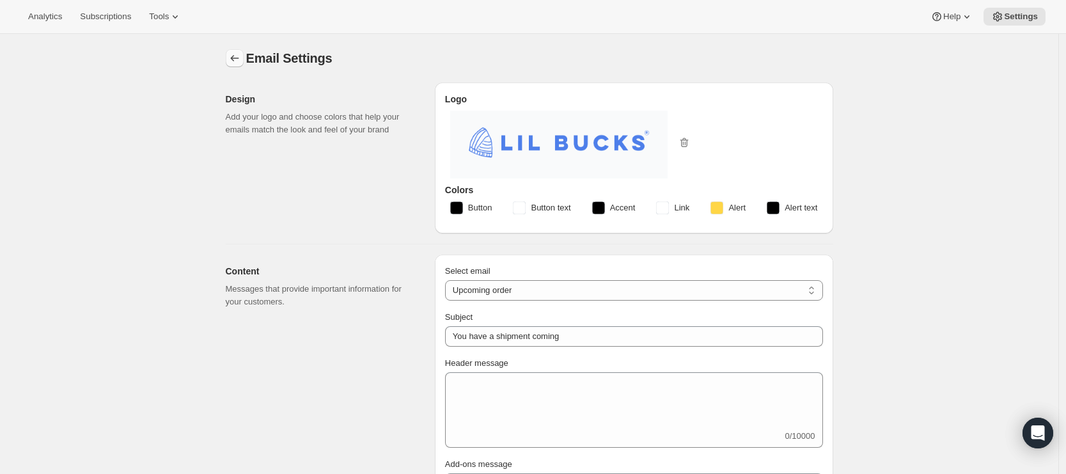
click at [235, 54] on icon "Settings" at bounding box center [234, 58] width 13 height 13
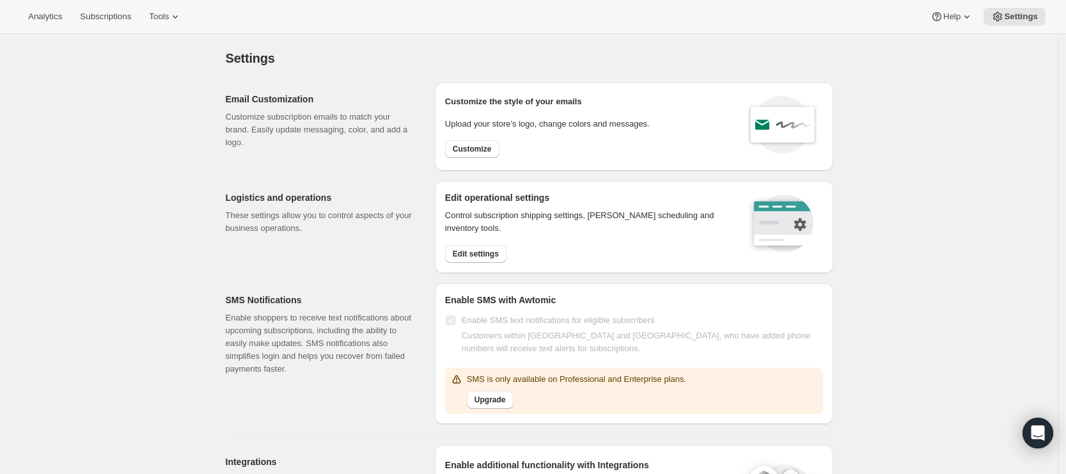
click at [205, 19] on div "Analytics Subscriptions Tools Help Settings" at bounding box center [533, 17] width 1066 height 34
click at [182, 20] on icon at bounding box center [175, 16] width 13 height 13
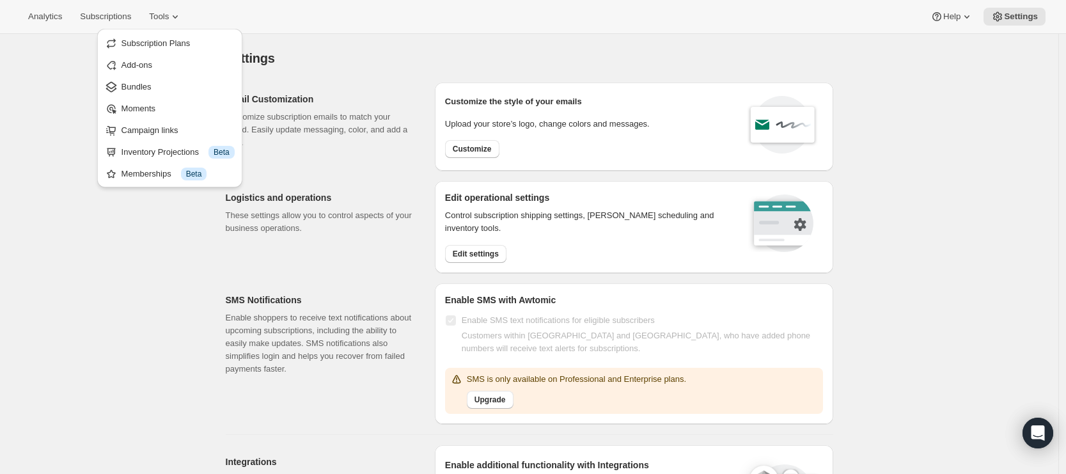
click at [402, 76] on div "Settings. This page is ready Settings" at bounding box center [530, 58] width 608 height 49
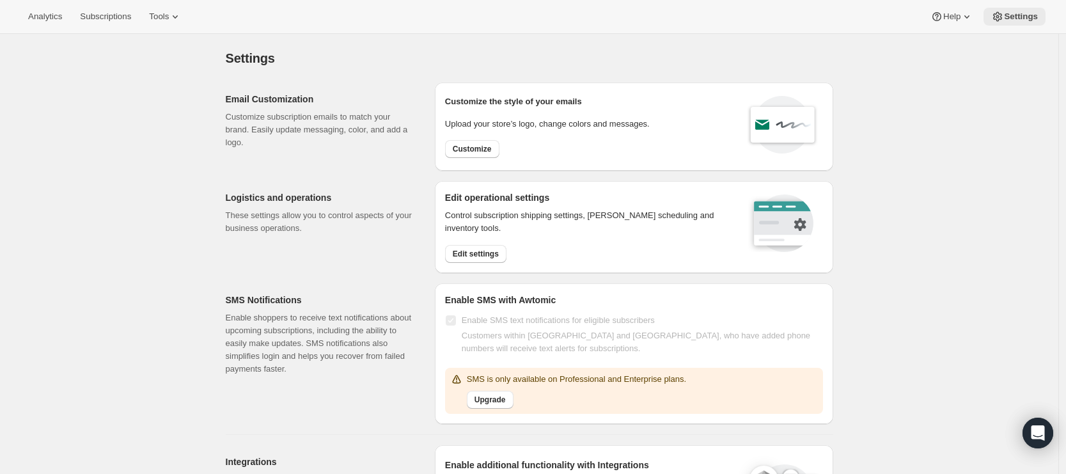
click at [1002, 24] on button "Settings" at bounding box center [1015, 17] width 62 height 18
click at [954, 18] on span "Help" at bounding box center [951, 17] width 17 height 10
click at [952, 49] on span "Setup guide" at bounding box center [949, 43] width 44 height 13
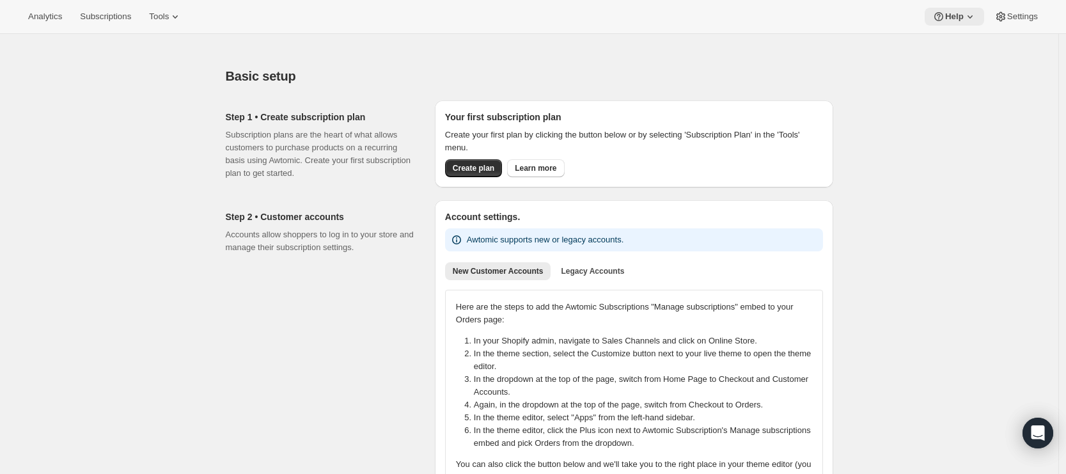
click at [964, 19] on icon at bounding box center [970, 16] width 13 height 13
click at [962, 68] on span "Help Center" at bounding box center [950, 65] width 44 height 10
click at [436, 59] on div "Basic setup. This page is ready Basic setup" at bounding box center [530, 76] width 608 height 49
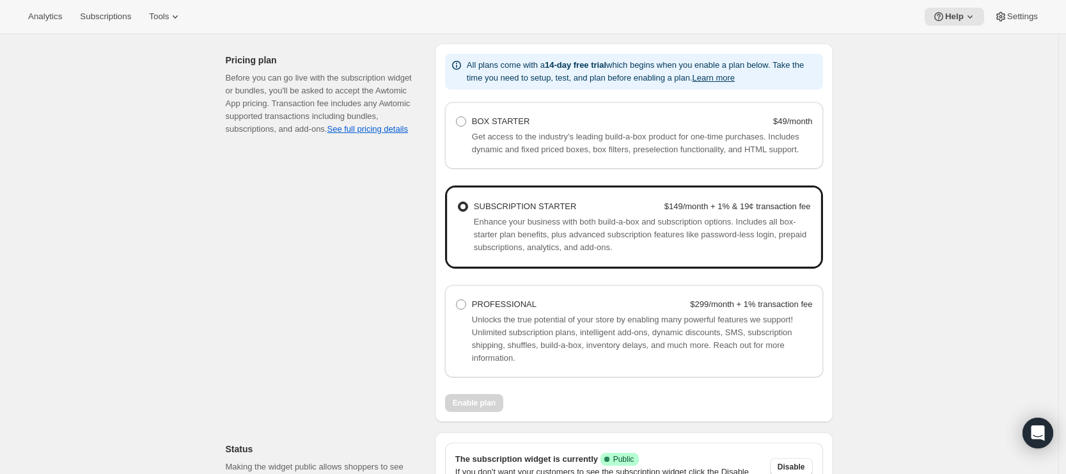
scroll to position [581, 0]
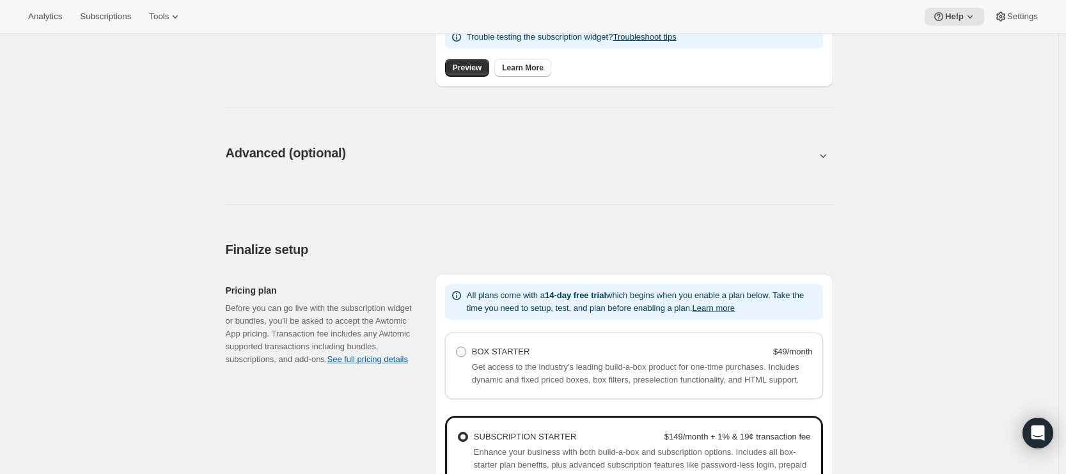
click at [824, 159] on icon at bounding box center [823, 155] width 13 height 13
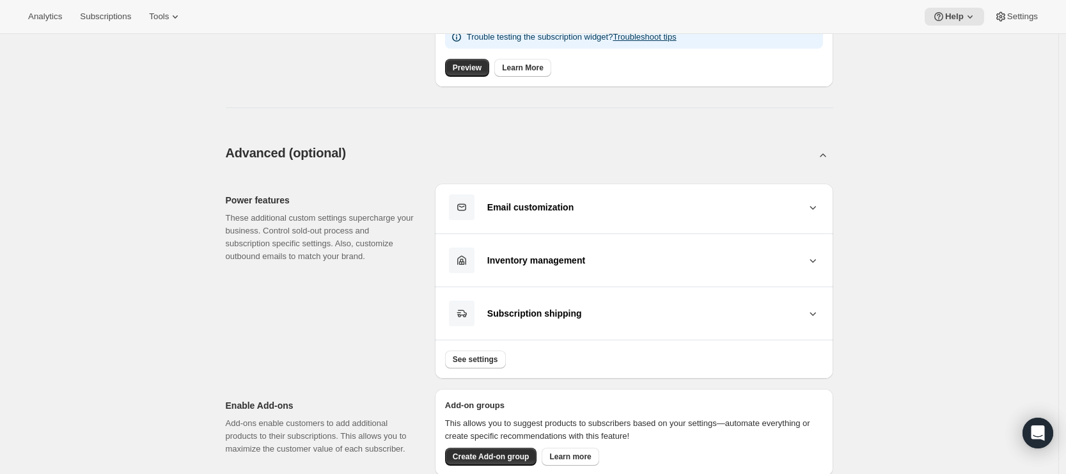
click at [824, 159] on icon at bounding box center [823, 155] width 13 height 13
type input "<div style="text-align: center"> <hr> <br/><h3>Having issues managing your subs…"
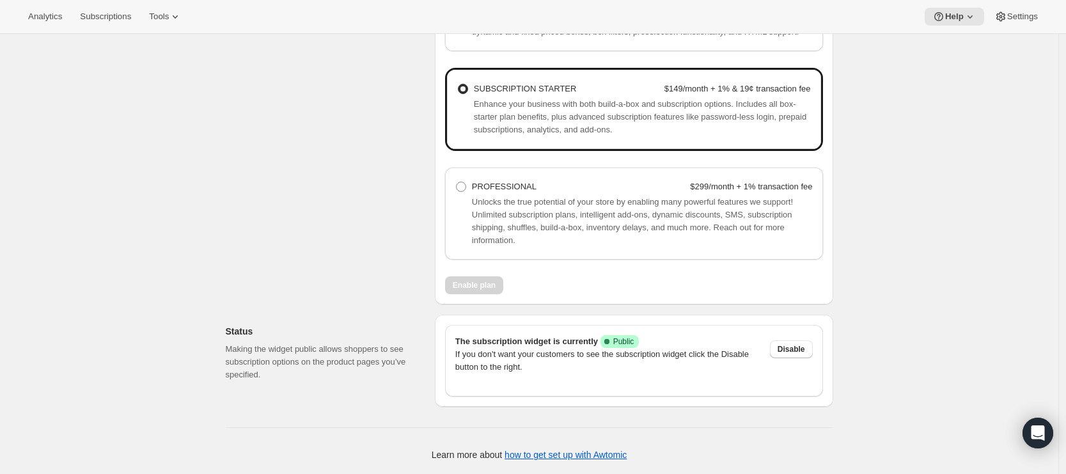
scroll to position [943, 0]
click at [166, 17] on span "Tools" at bounding box center [159, 17] width 20 height 10
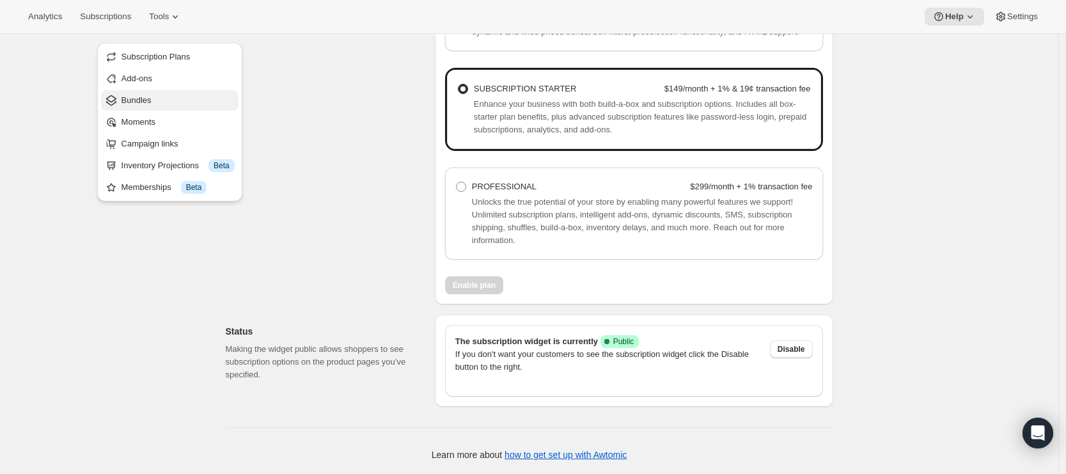
click at [154, 94] on span "Bundles" at bounding box center [178, 100] width 113 height 13
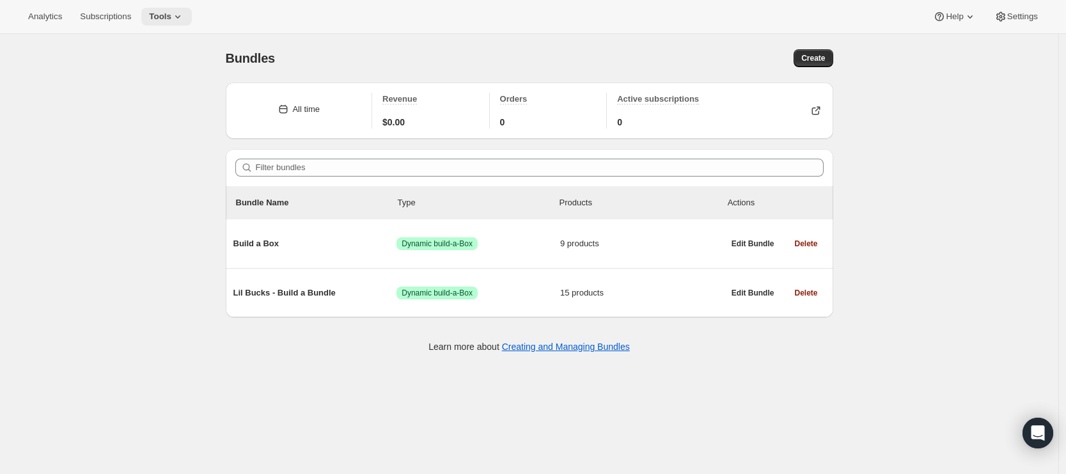
click at [171, 17] on span "Tools" at bounding box center [160, 17] width 22 height 10
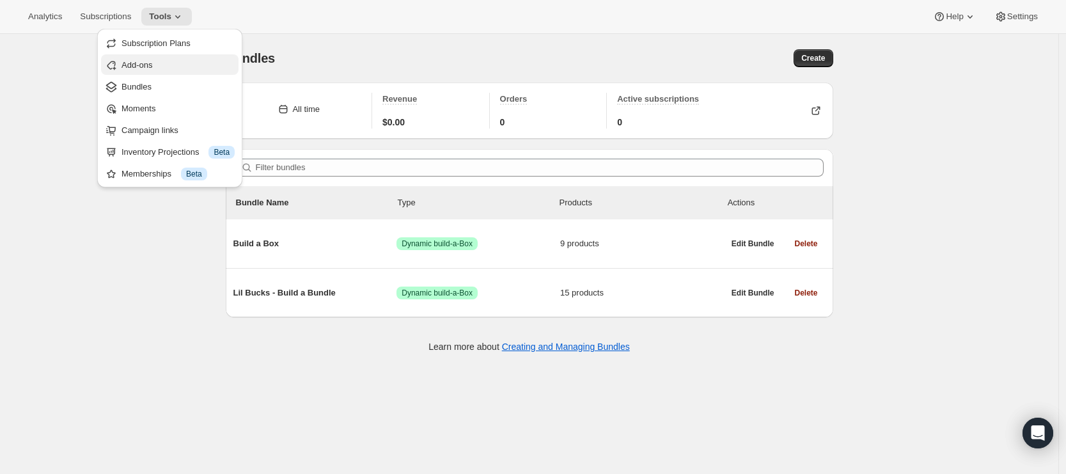
click at [146, 68] on span "Add-ons" at bounding box center [137, 65] width 31 height 10
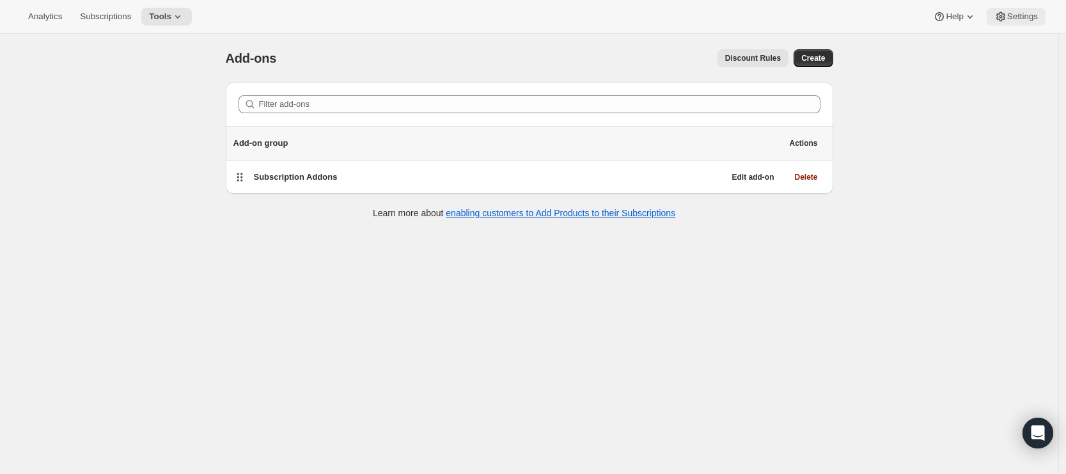
click at [1015, 12] on span "Settings" at bounding box center [1022, 17] width 31 height 10
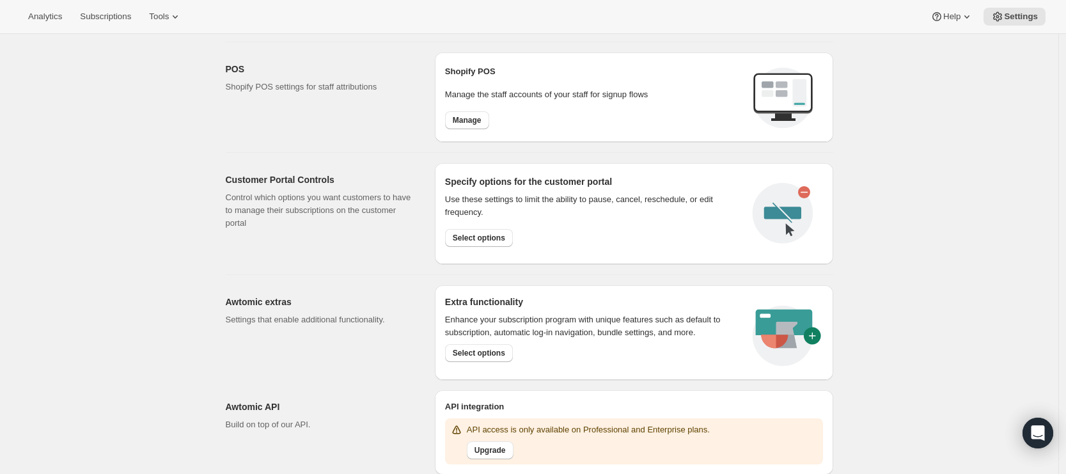
scroll to position [541, 0]
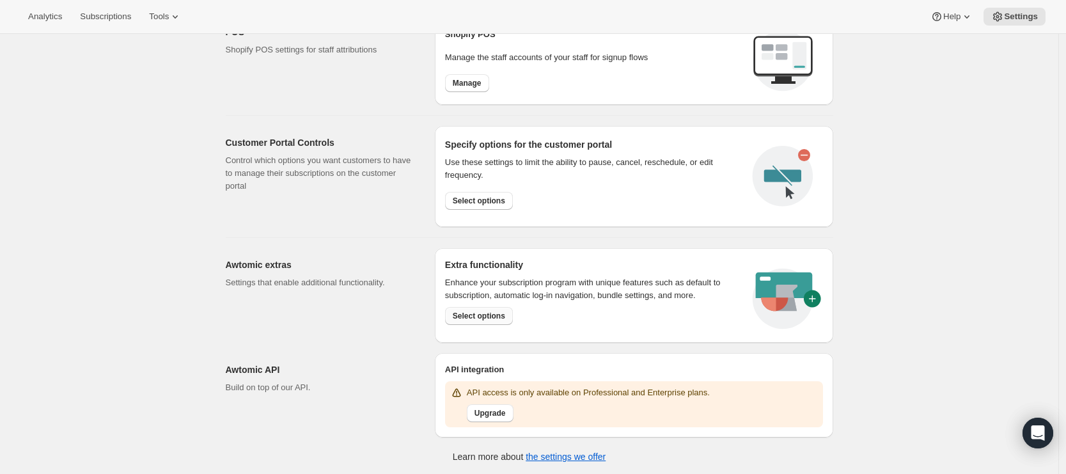
click at [512, 317] on button "Select options" at bounding box center [479, 316] width 68 height 18
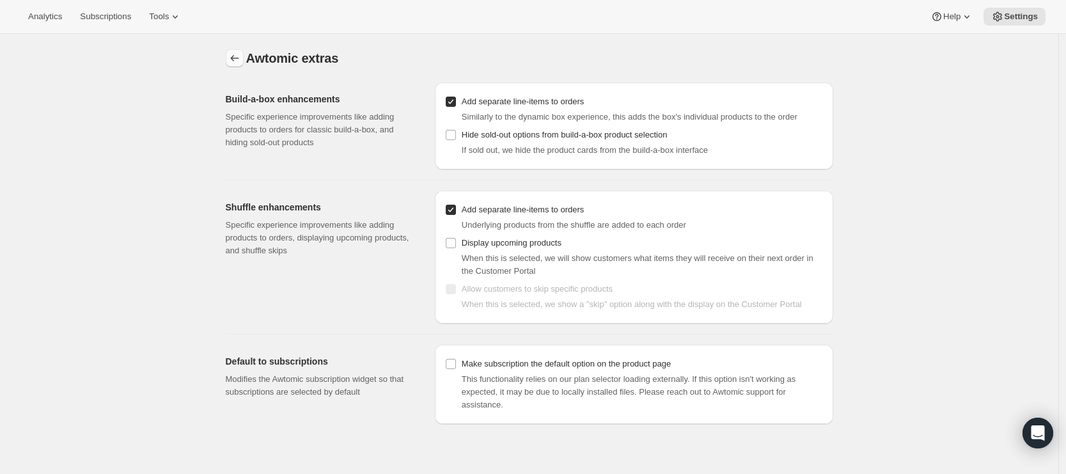
click at [236, 58] on icon "Settings" at bounding box center [234, 58] width 8 height 6
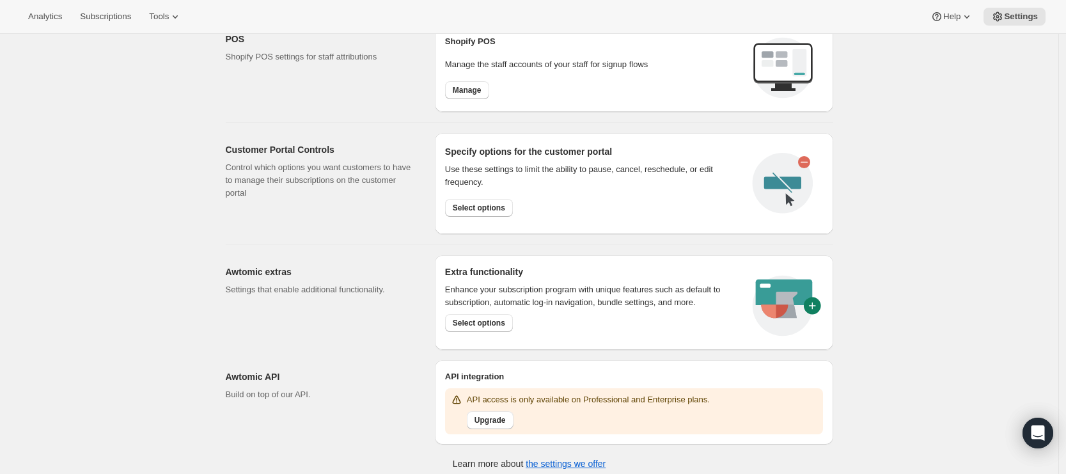
scroll to position [541, 0]
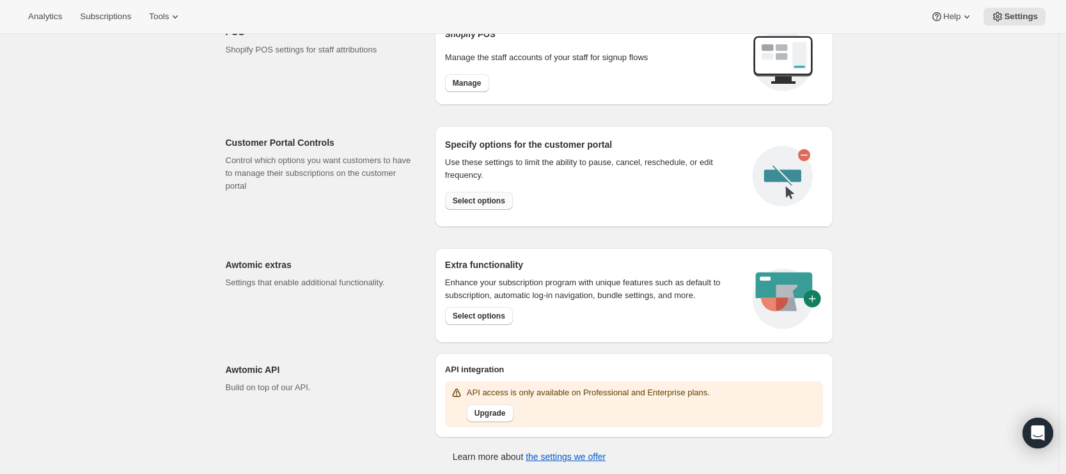
click at [466, 203] on span "Select options" at bounding box center [479, 201] width 52 height 10
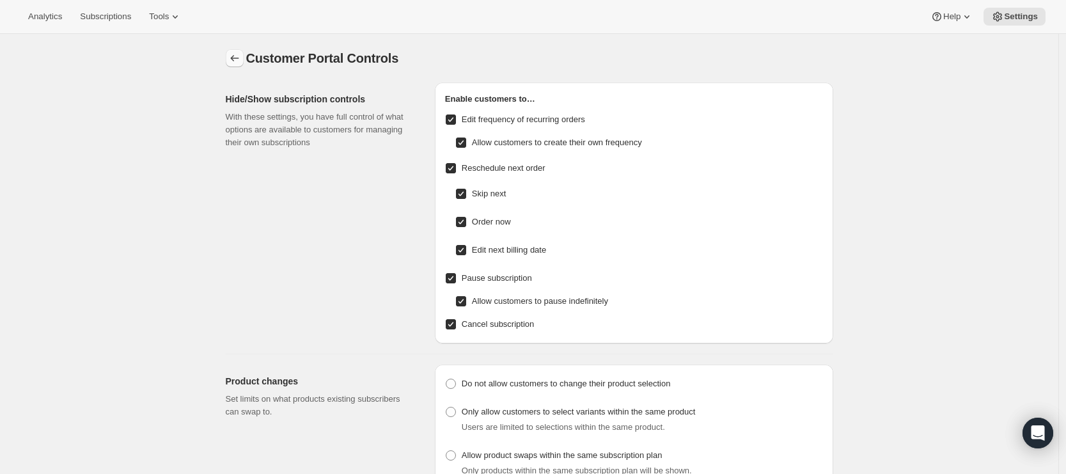
click at [239, 60] on icon "Settings" at bounding box center [234, 58] width 13 height 13
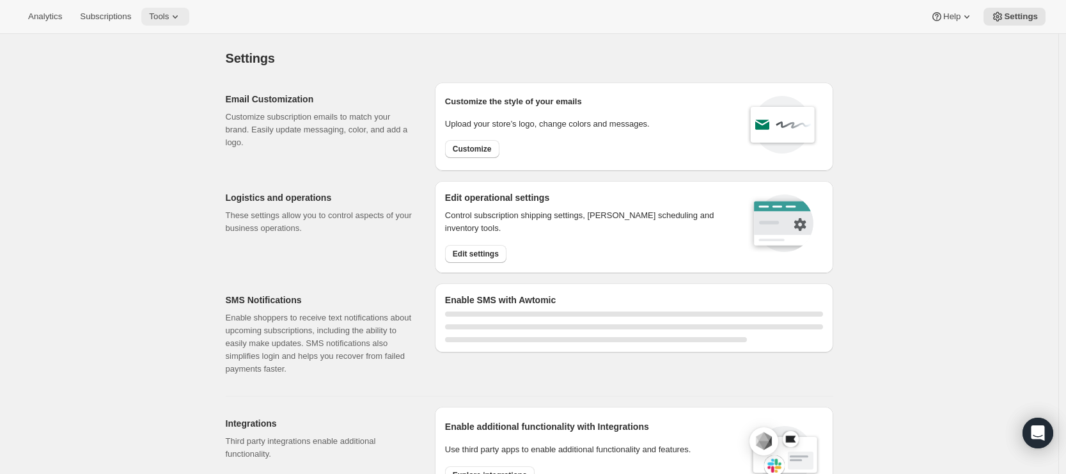
click at [168, 18] on span "Tools" at bounding box center [159, 17] width 20 height 10
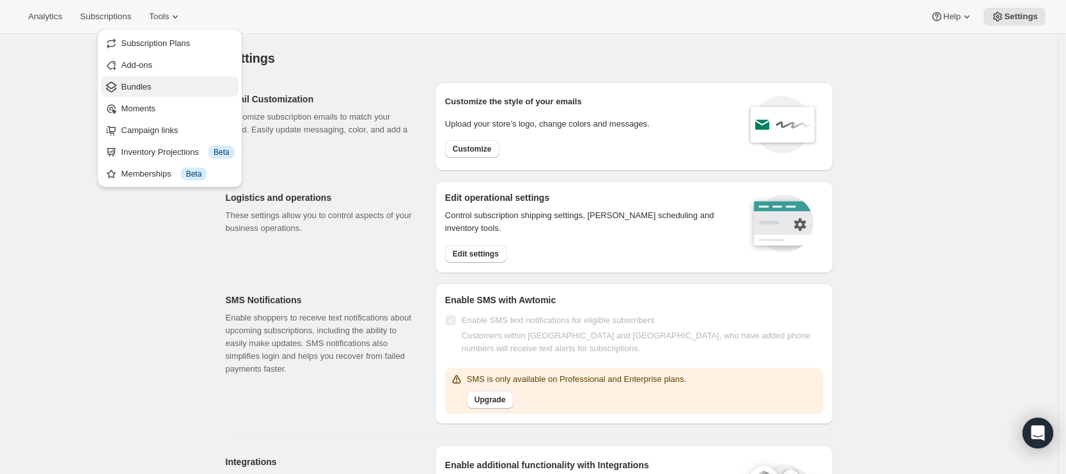
click at [179, 90] on span "Bundles" at bounding box center [178, 87] width 113 height 13
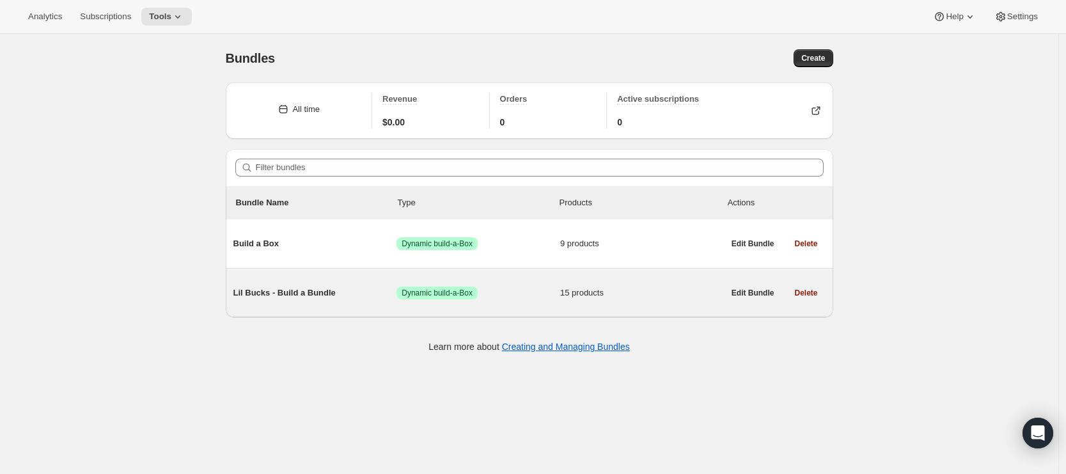
click at [324, 290] on span "Lil Bucks - Build a Bundle" at bounding box center [315, 293] width 164 height 13
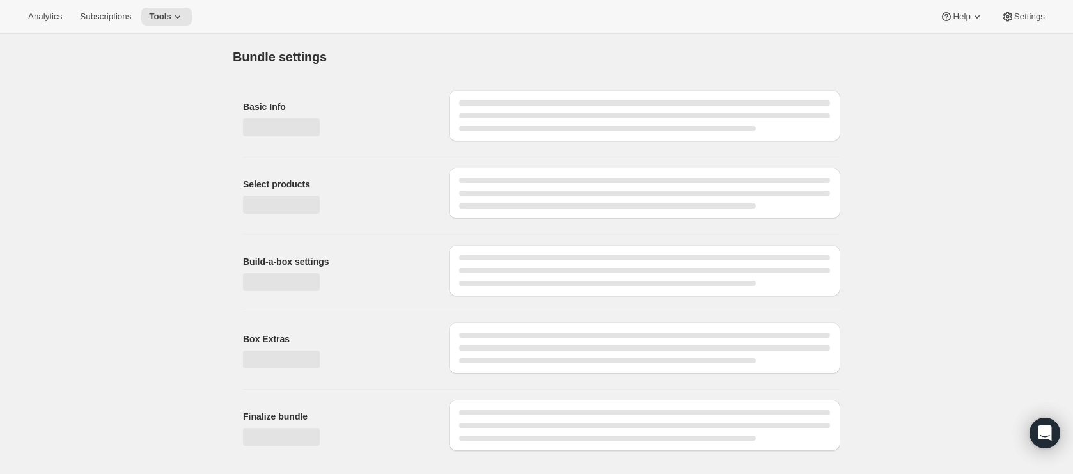
type input "Lil Bucks - Build a Bundle"
radio input "true"
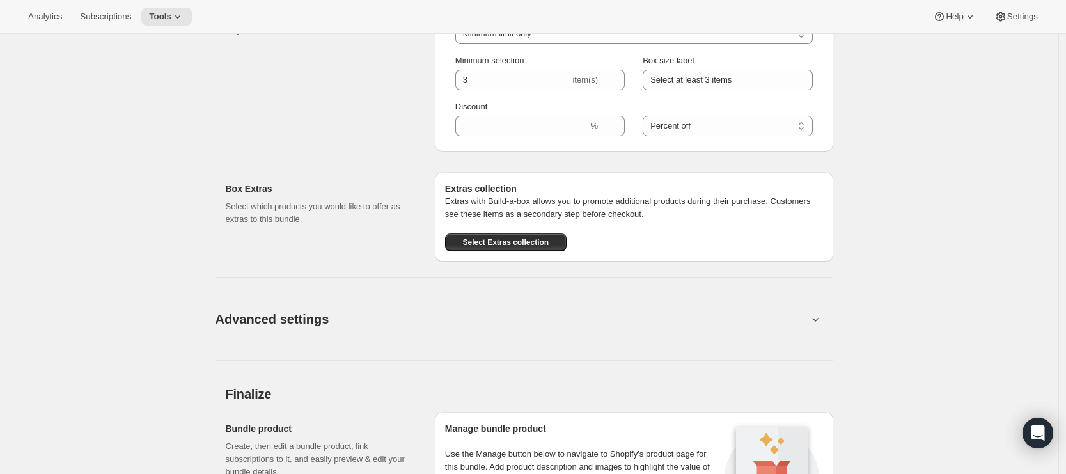
scroll to position [1526, 0]
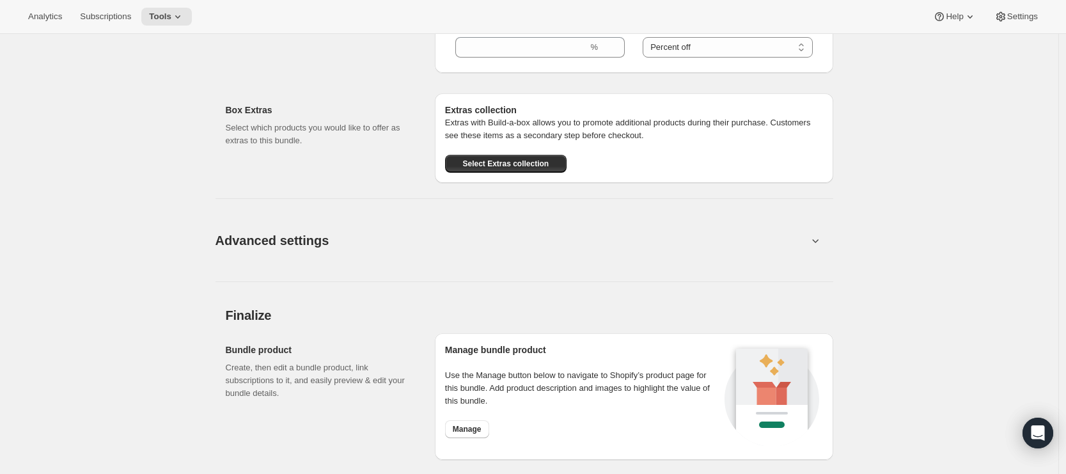
click at [412, 239] on button "Advanced settings" at bounding box center [512, 240] width 608 height 49
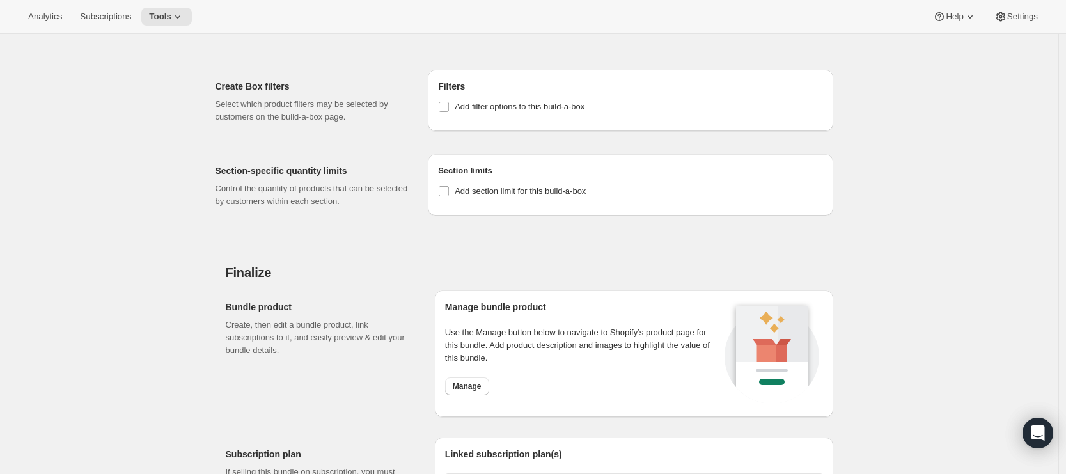
scroll to position [1683, 0]
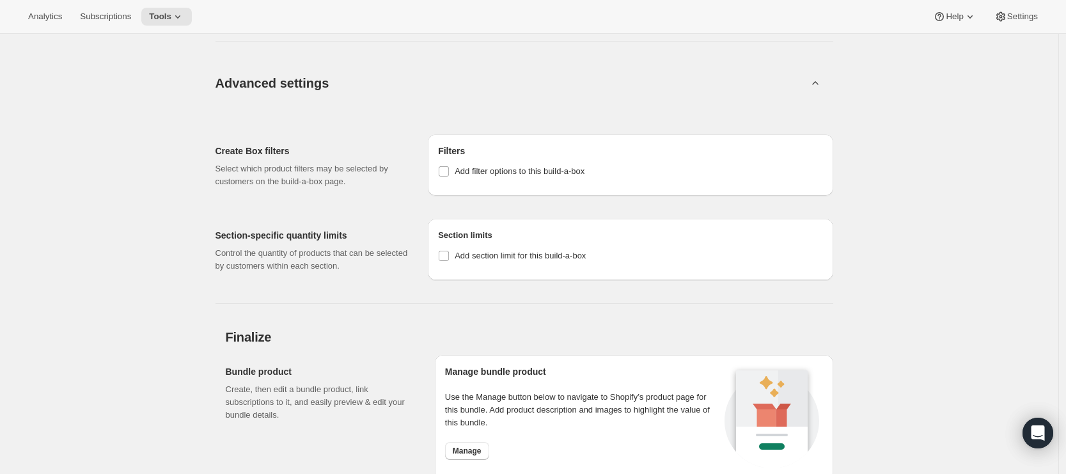
click at [819, 88] on icon at bounding box center [815, 83] width 13 height 13
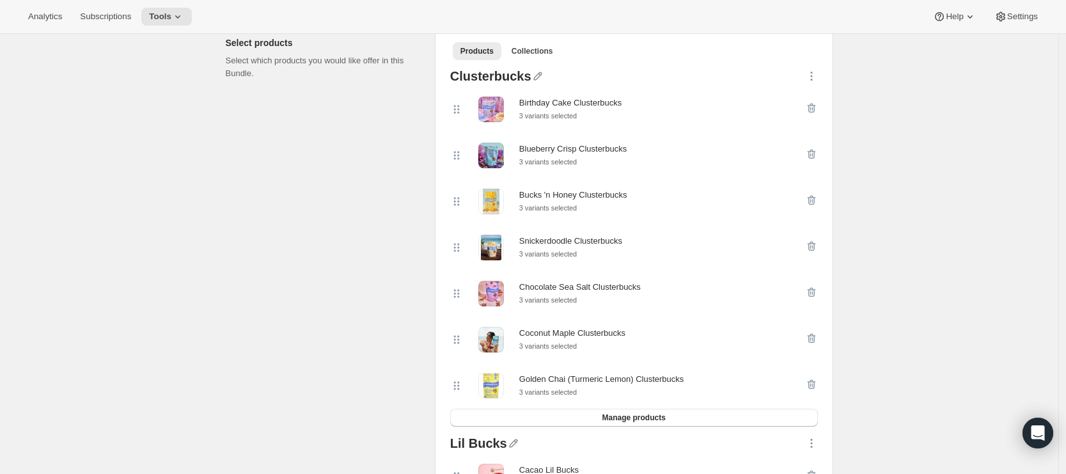
scroll to position [0, 0]
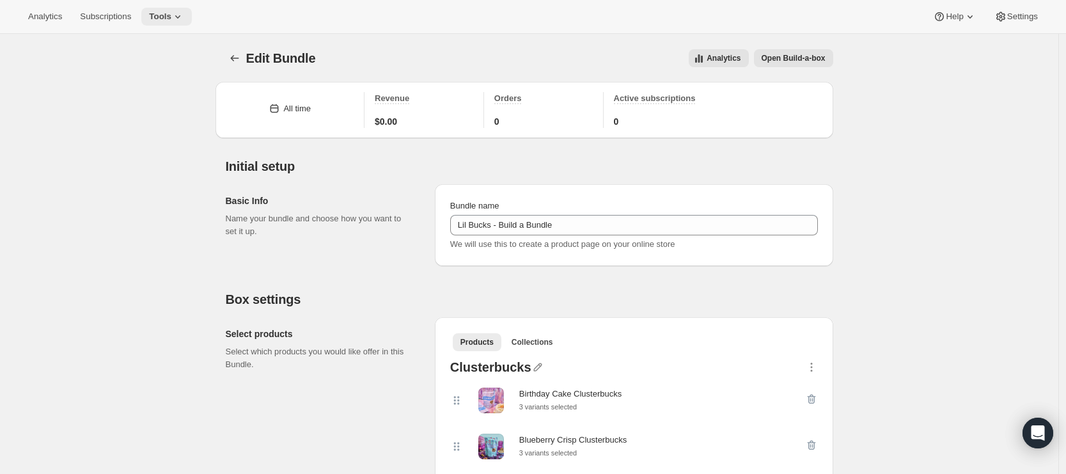
click at [171, 18] on span "Tools" at bounding box center [160, 17] width 22 height 10
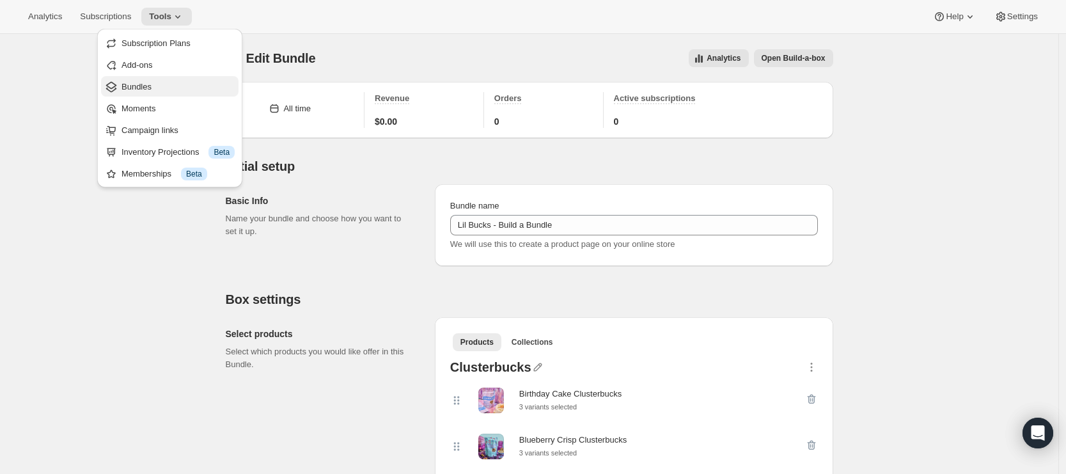
click at [155, 86] on span "Bundles" at bounding box center [178, 87] width 113 height 13
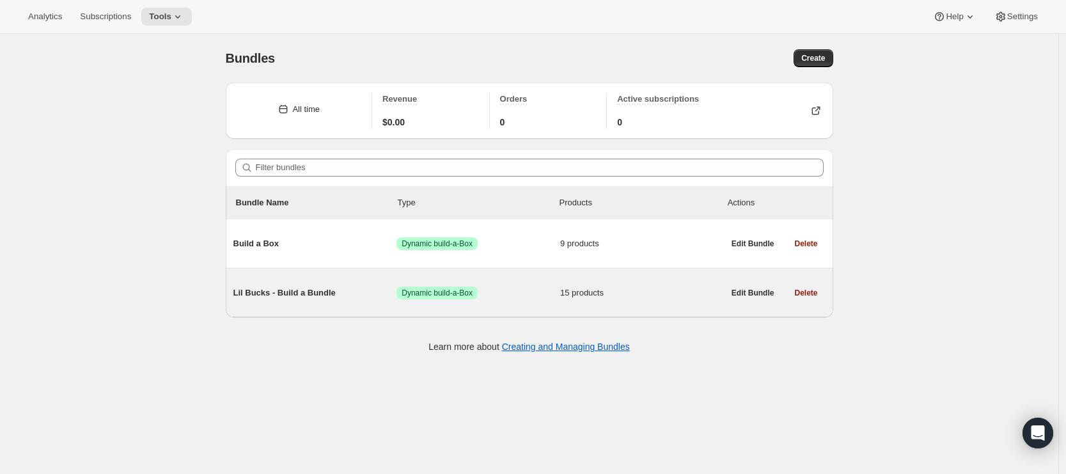
click at [304, 300] on div "Lil Bucks - Build a Bundle Success Dynamic build-a-Box 15 products" at bounding box center [478, 292] width 491 height 33
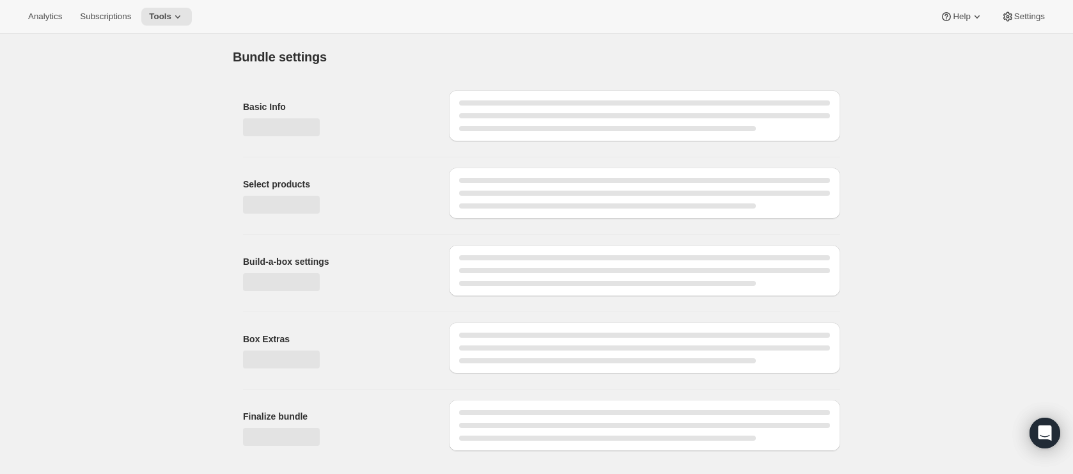
type input "Lil Bucks - Build a Bundle"
radio input "true"
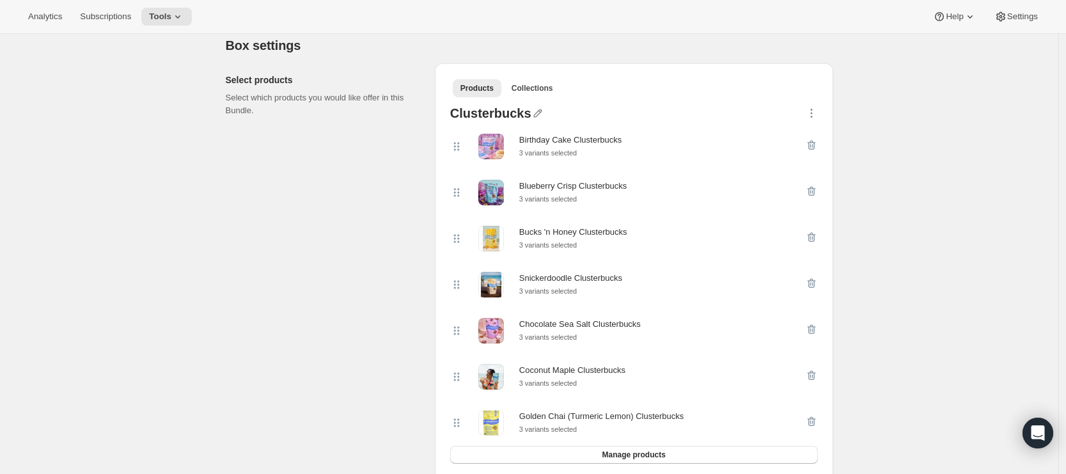
scroll to position [278, 0]
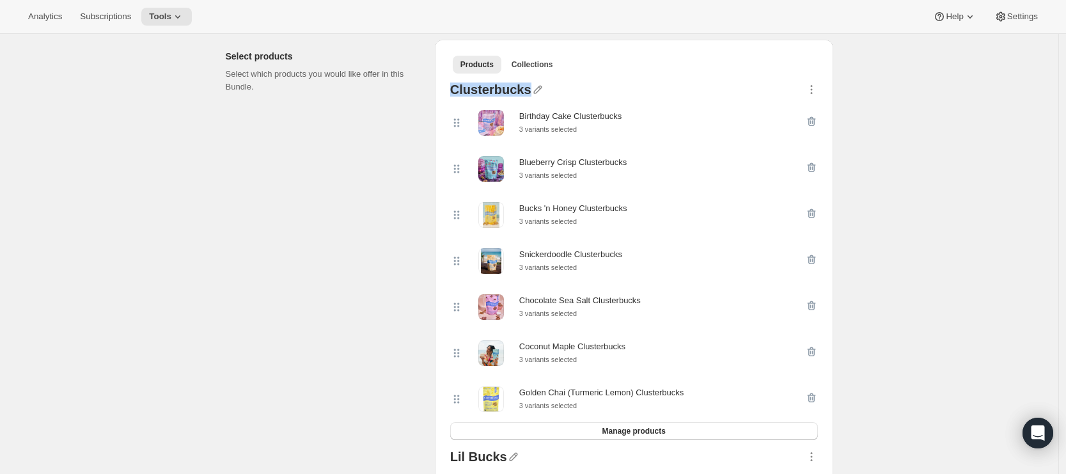
drag, startPoint x: 453, startPoint y: 89, endPoint x: 525, endPoint y: 95, distance: 71.9
click at [530, 91] on div "Clusterbucks" at bounding box center [490, 91] width 81 height 17
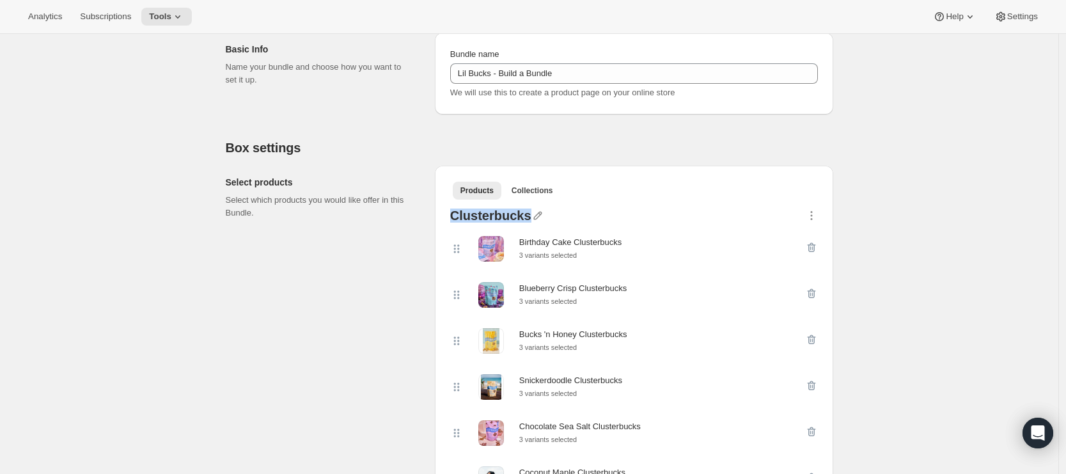
scroll to position [0, 0]
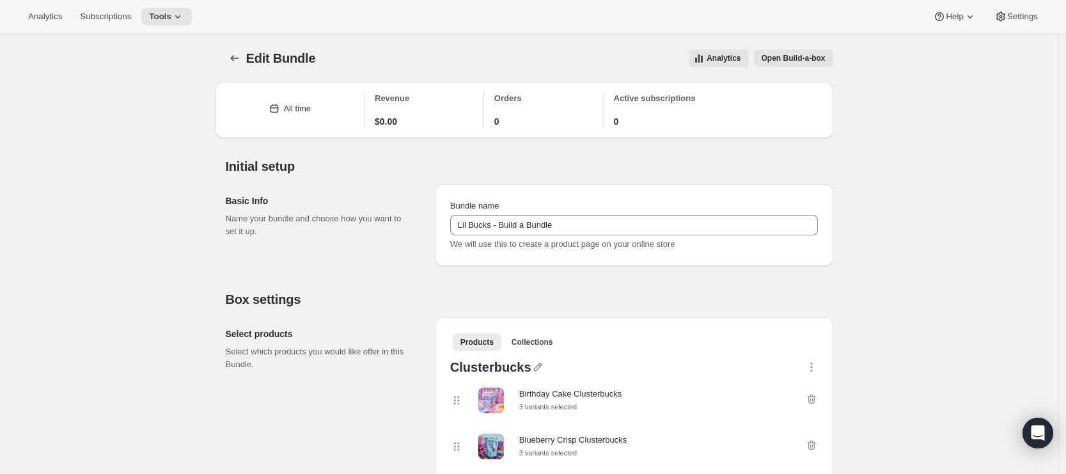
click at [1034, 14] on span "Settings" at bounding box center [1022, 17] width 31 height 10
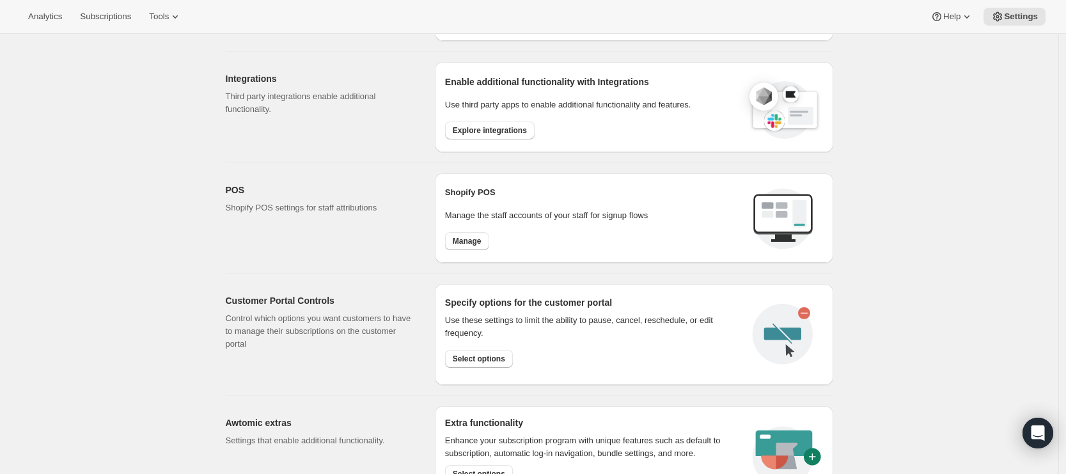
scroll to position [541, 0]
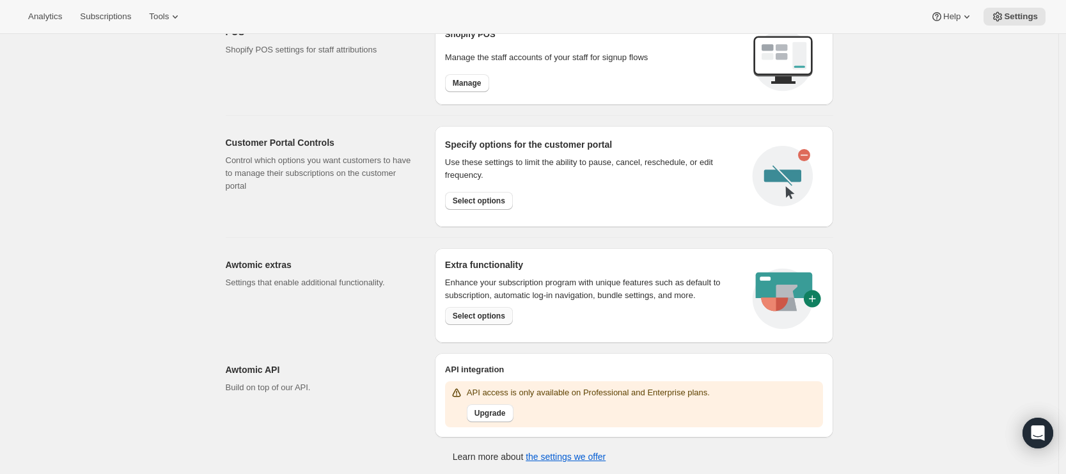
click at [478, 321] on button "Select options" at bounding box center [479, 316] width 68 height 18
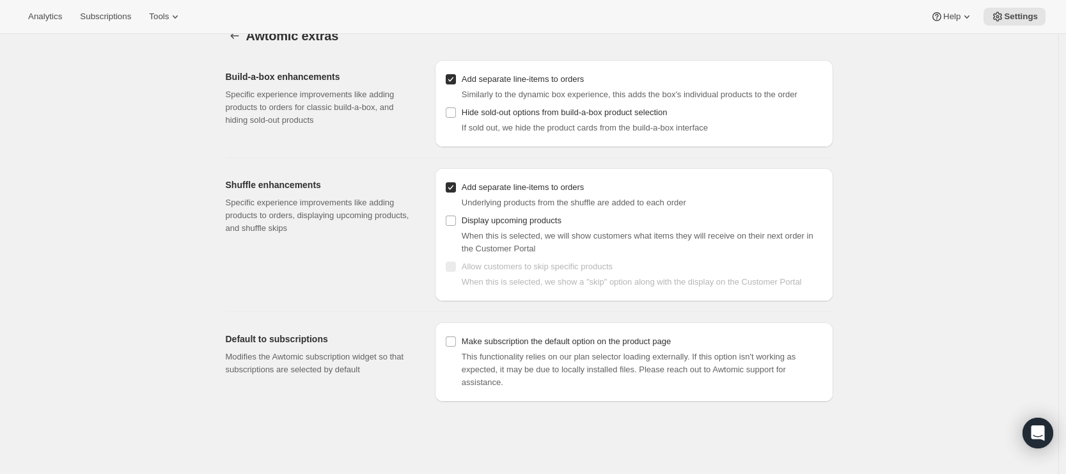
scroll to position [34, 0]
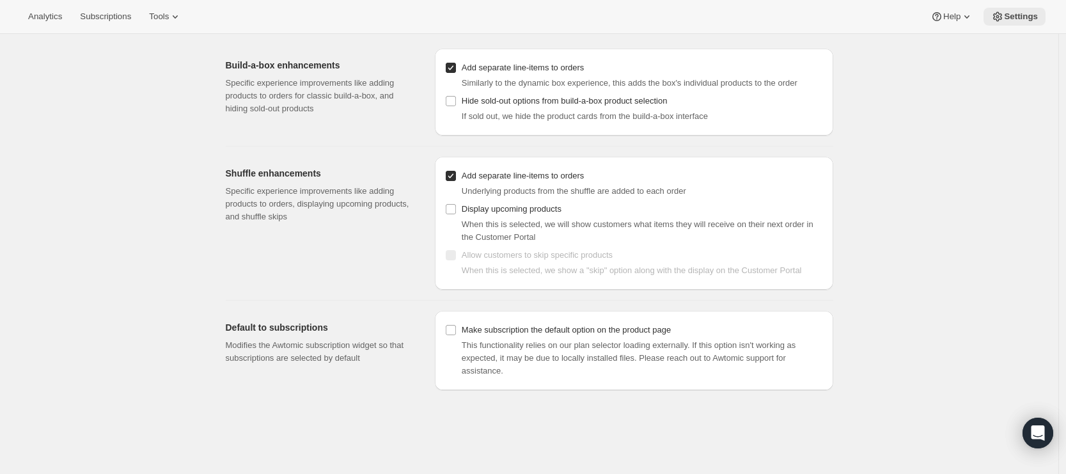
click at [1006, 12] on span "Settings" at bounding box center [1021, 17] width 34 height 10
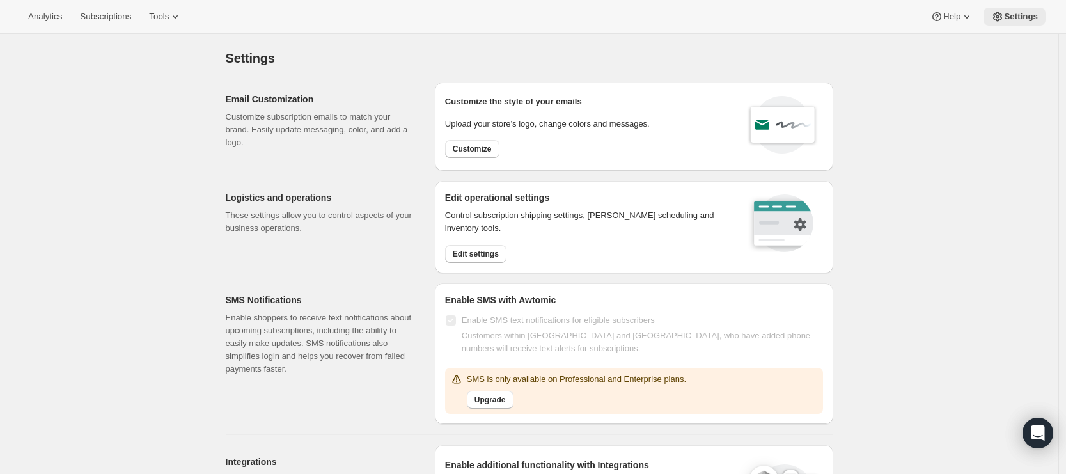
click at [1038, 20] on button "Settings" at bounding box center [1015, 17] width 62 height 18
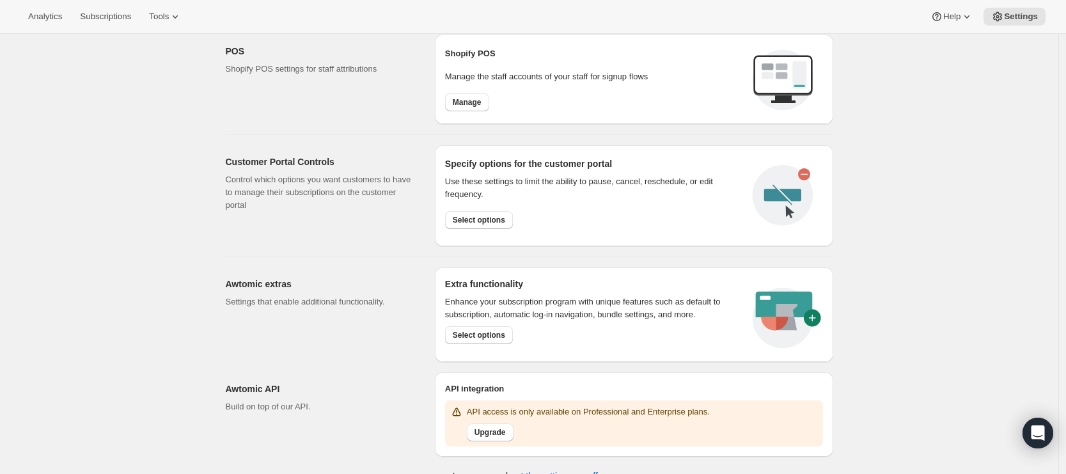
scroll to position [541, 0]
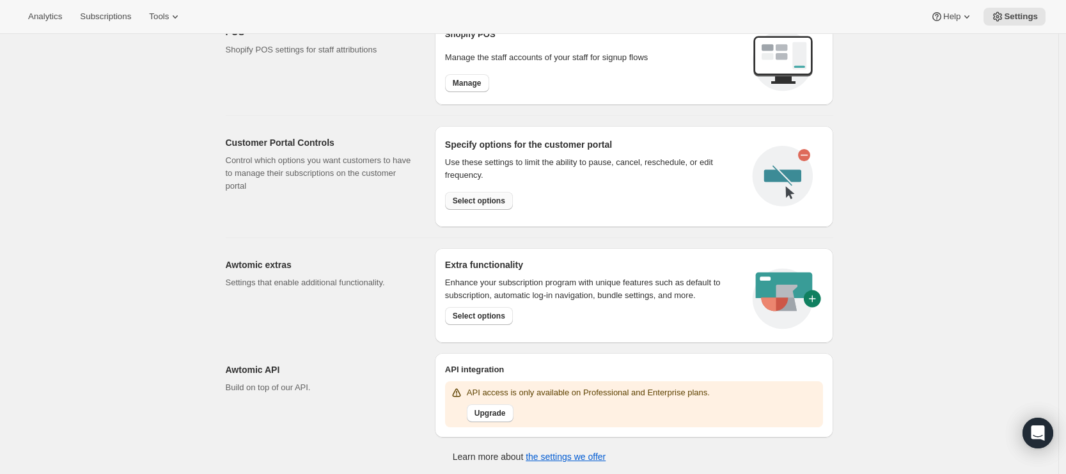
click at [491, 198] on span "Select options" at bounding box center [479, 201] width 52 height 10
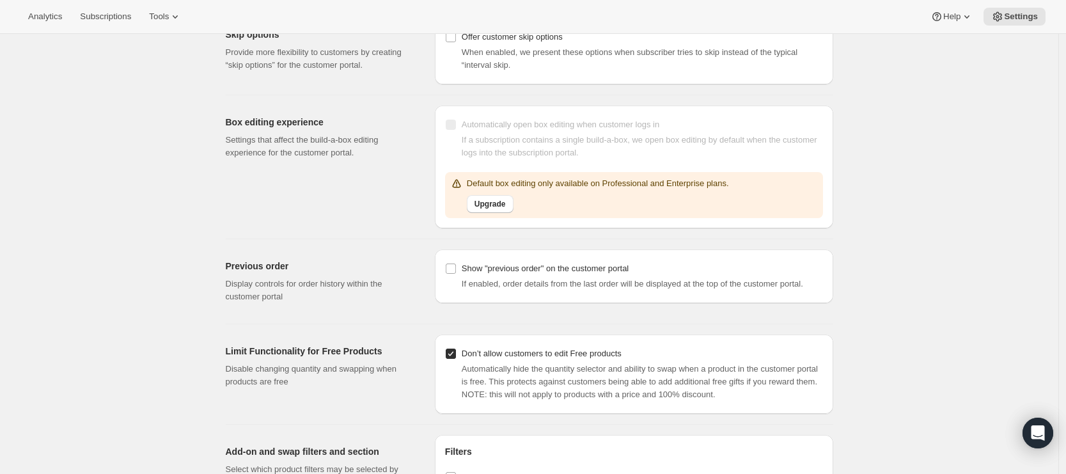
scroll to position [1186, 0]
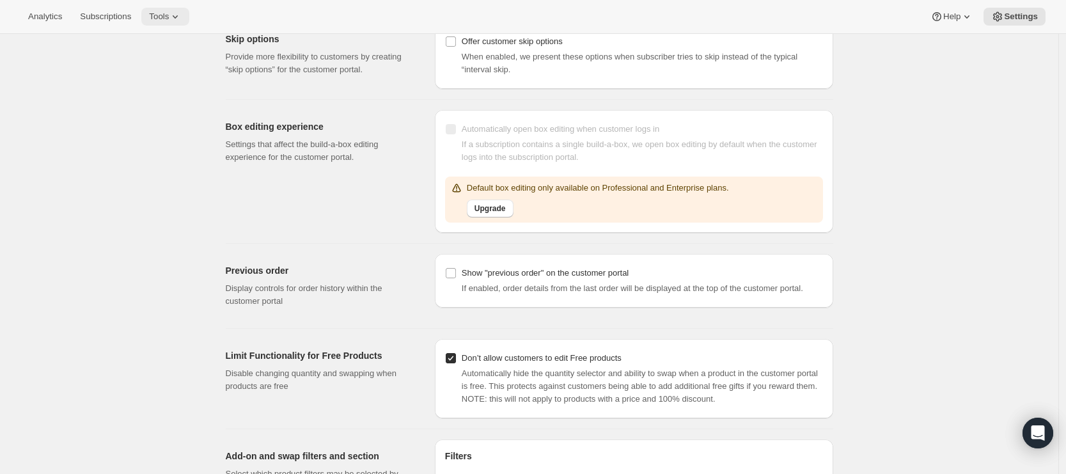
click at [157, 12] on span "Tools" at bounding box center [159, 17] width 20 height 10
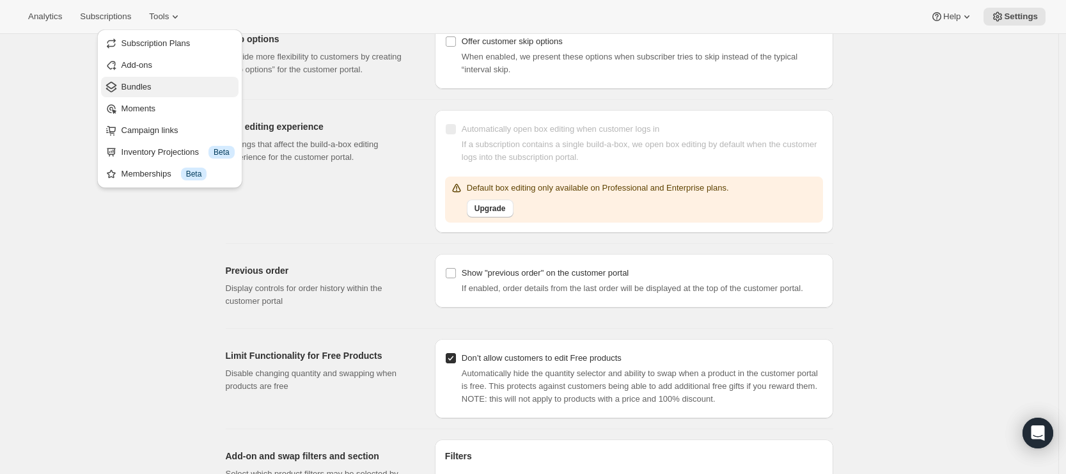
click at [151, 77] on button "Bundles" at bounding box center [170, 87] width 138 height 20
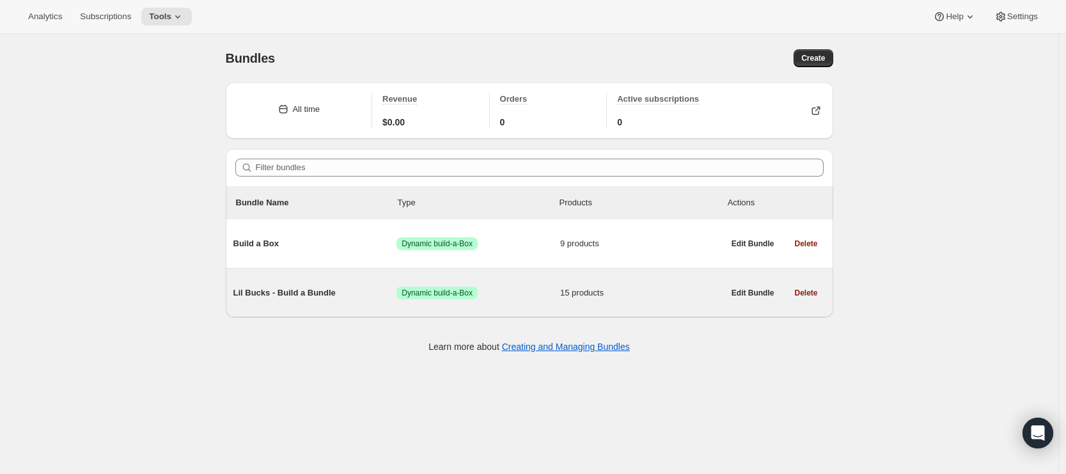
click at [349, 297] on span "Lil Bucks - Build a Bundle" at bounding box center [315, 293] width 164 height 13
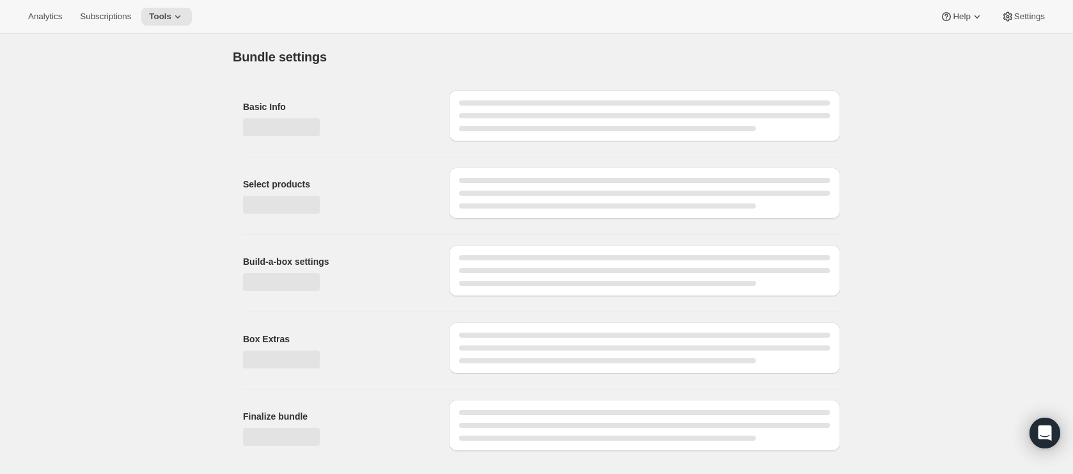
type input "Lil Bucks - Build a Bundle"
radio input "true"
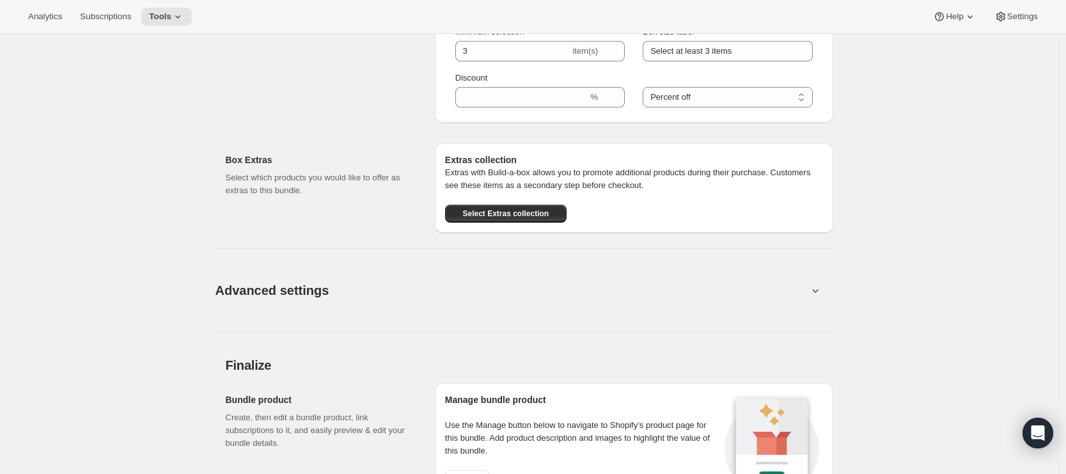
click at [393, 294] on button "Advanced settings" at bounding box center [512, 289] width 608 height 49
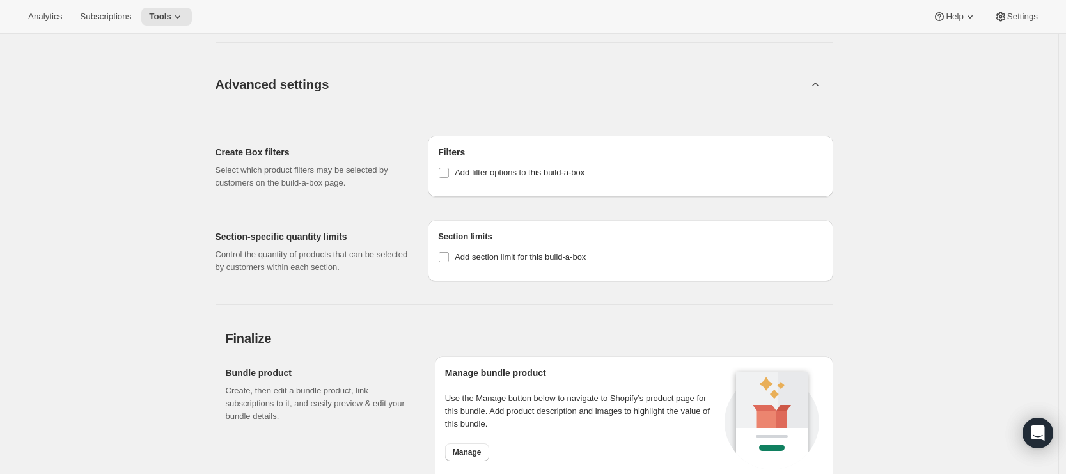
scroll to position [1688, 0]
